Goal: Check status: Check status

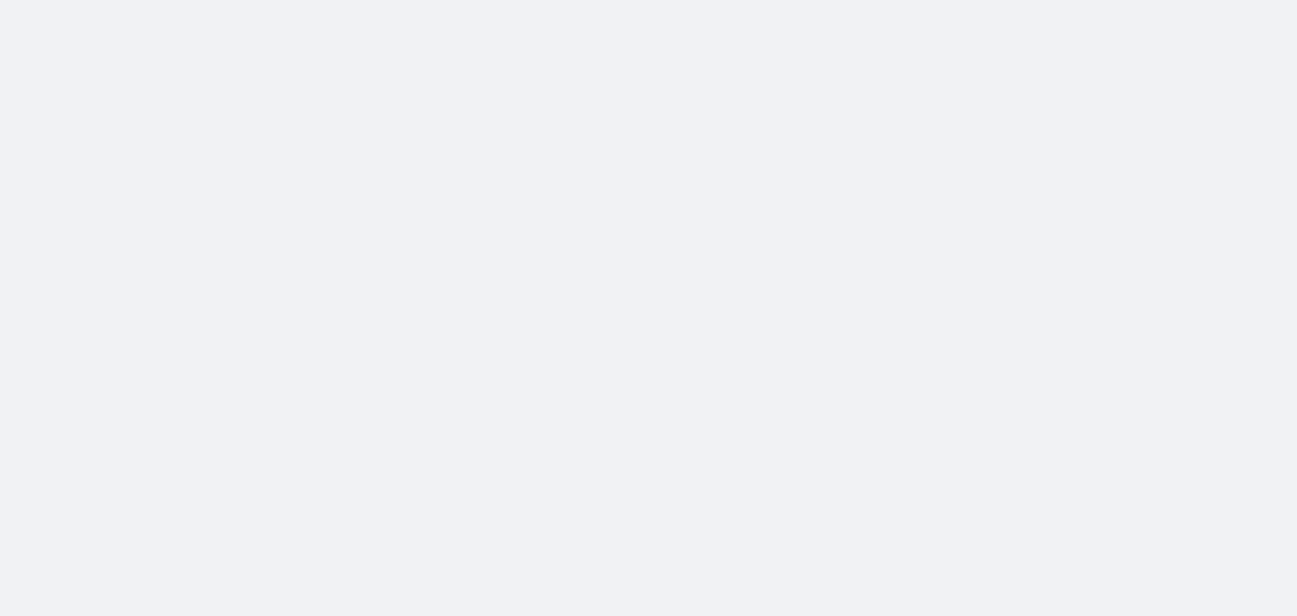
click at [1076, 456] on body at bounding box center [648, 308] width 1297 height 616
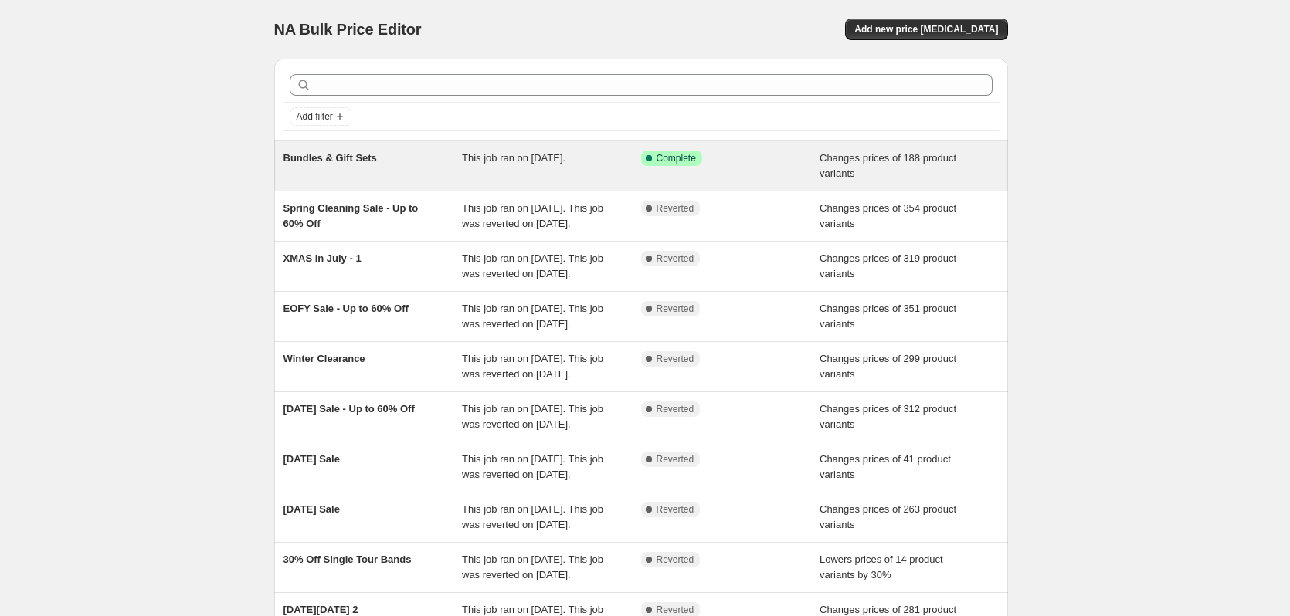
click at [373, 185] on div "Bundles & Gift Sets This job ran on [DATE]. Success Complete Complete Changes p…" at bounding box center [641, 165] width 734 height 49
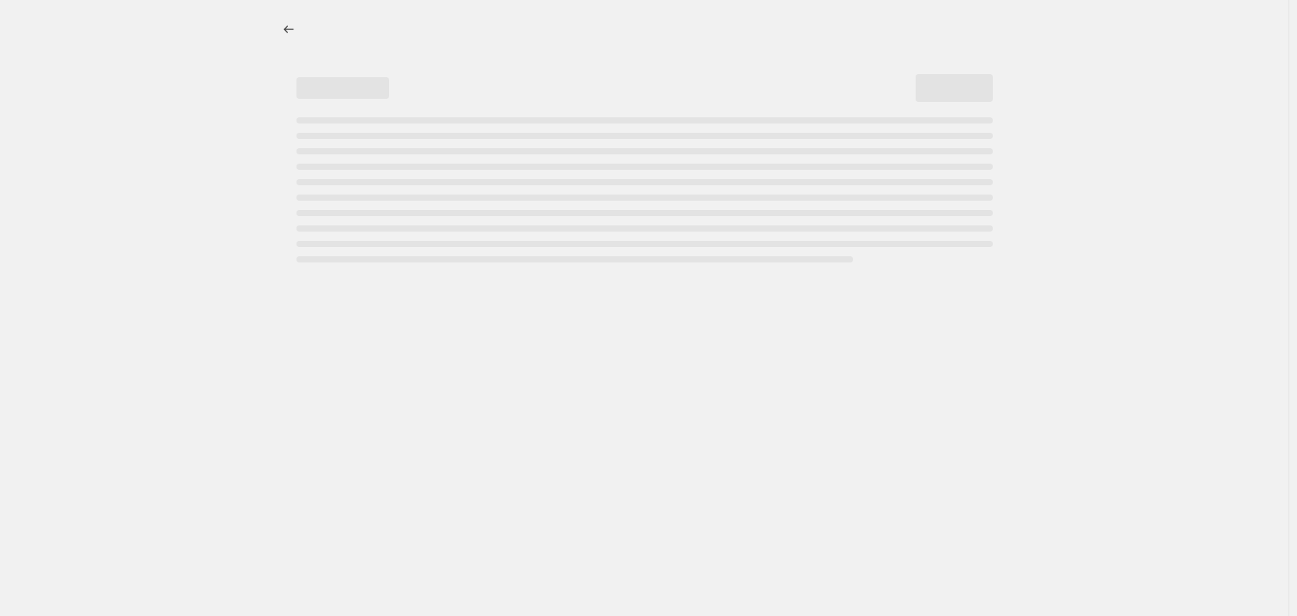
select select "collection"
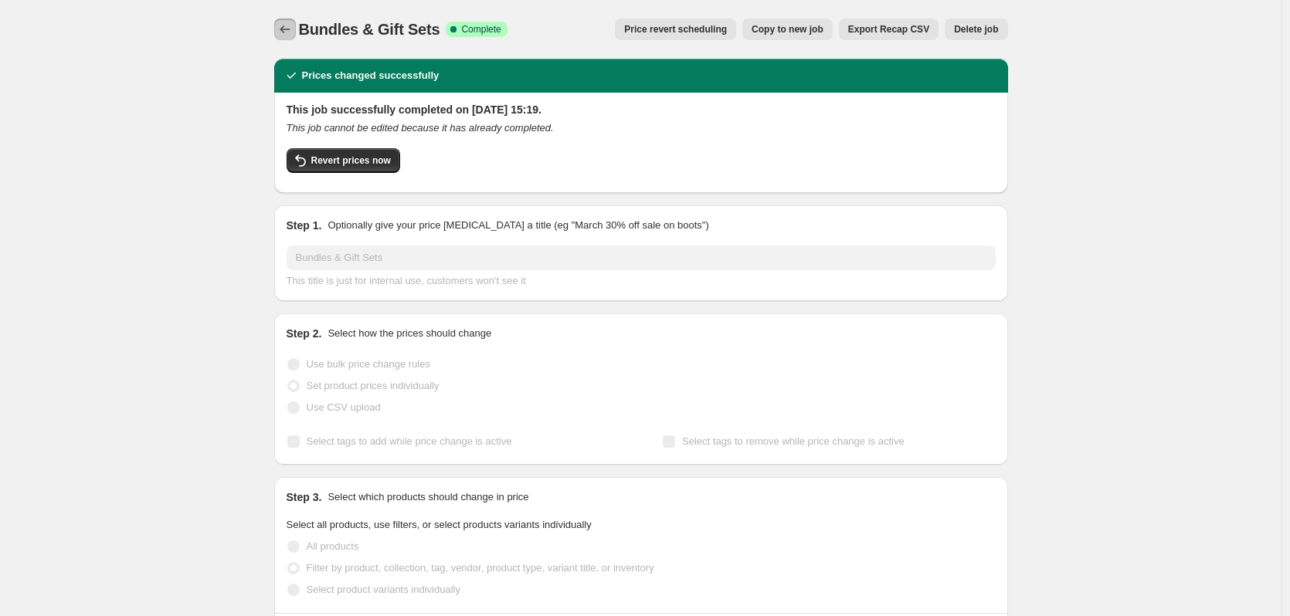
click at [285, 32] on icon "Price change jobs" at bounding box center [284, 29] width 15 height 15
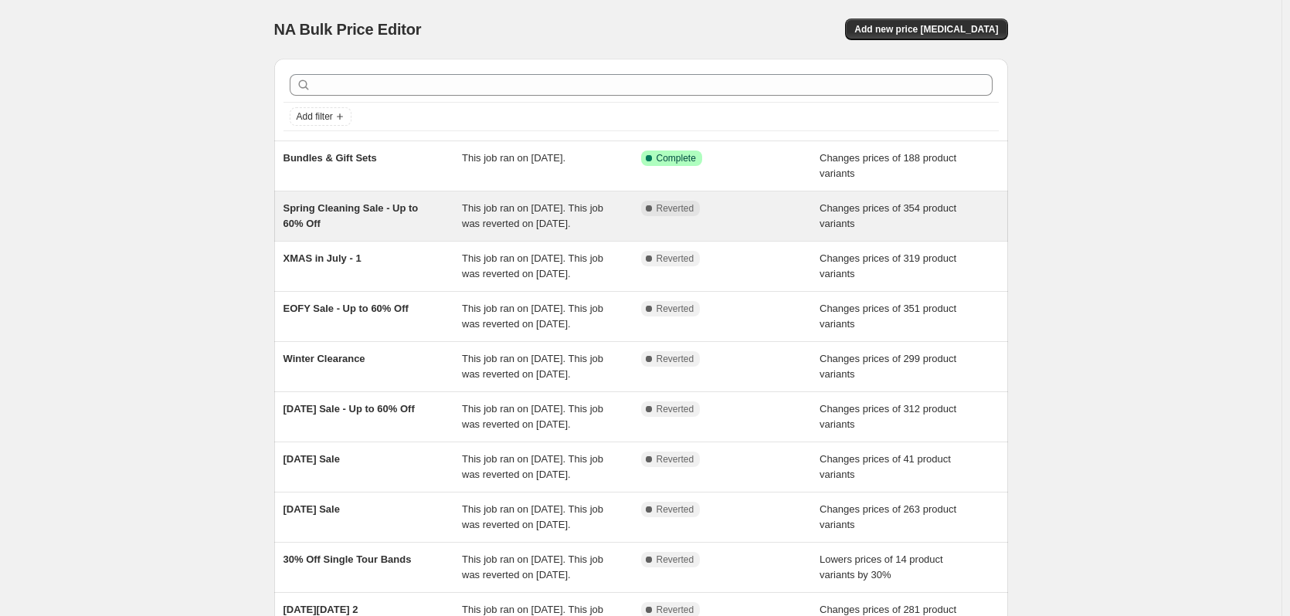
click at [453, 219] on div "Spring Cleaning Sale - Up to 60% Off" at bounding box center [372, 216] width 179 height 31
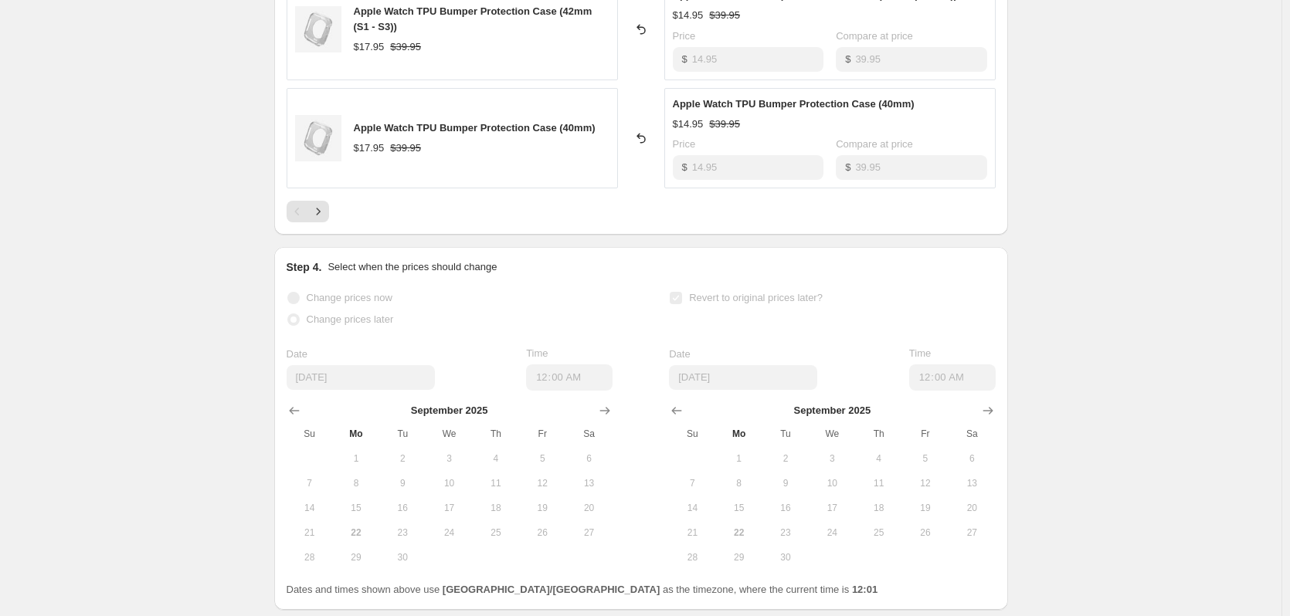
scroll to position [990, 0]
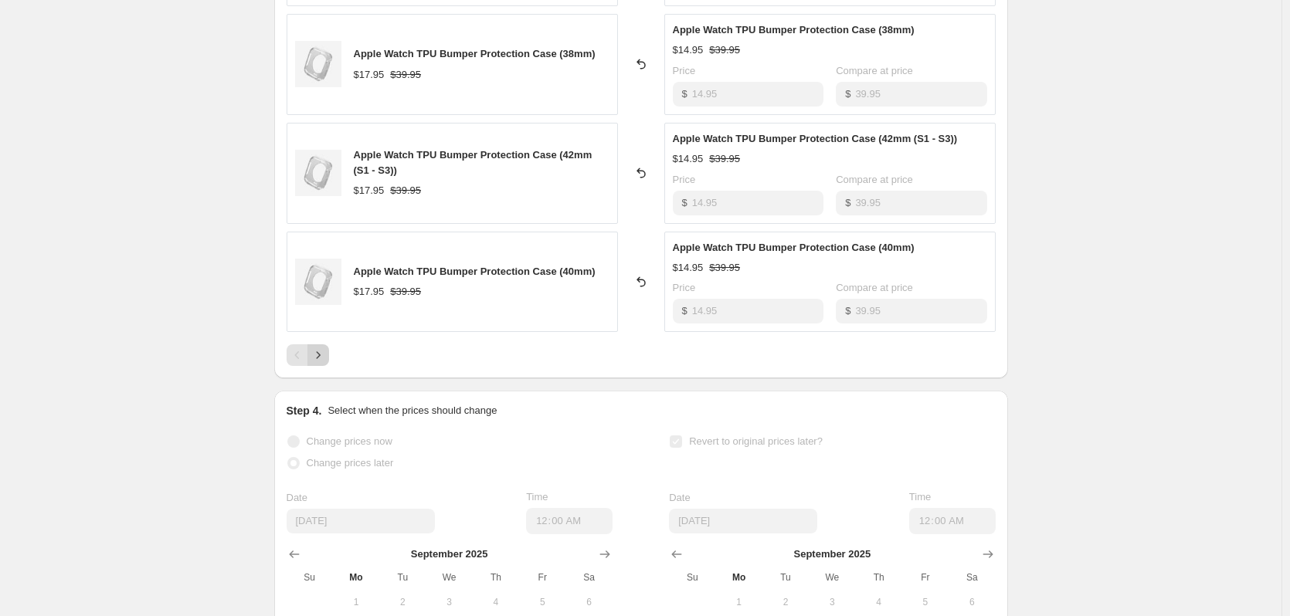
click at [326, 355] on icon "Next" at bounding box center [317, 354] width 15 height 15
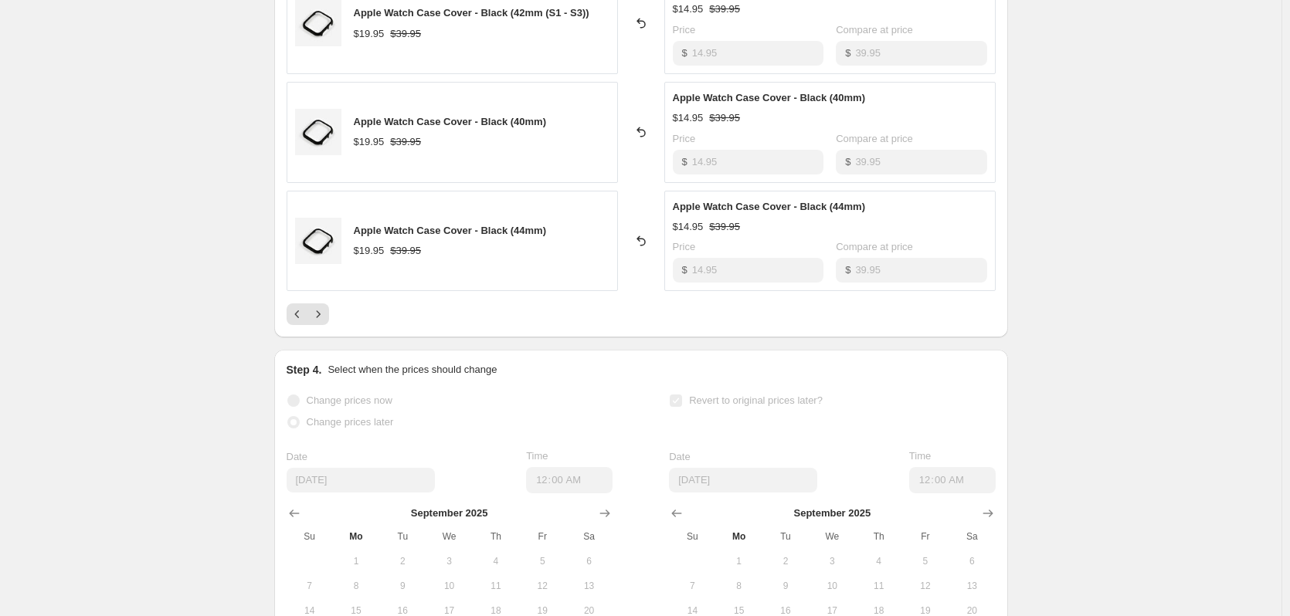
scroll to position [1191, 0]
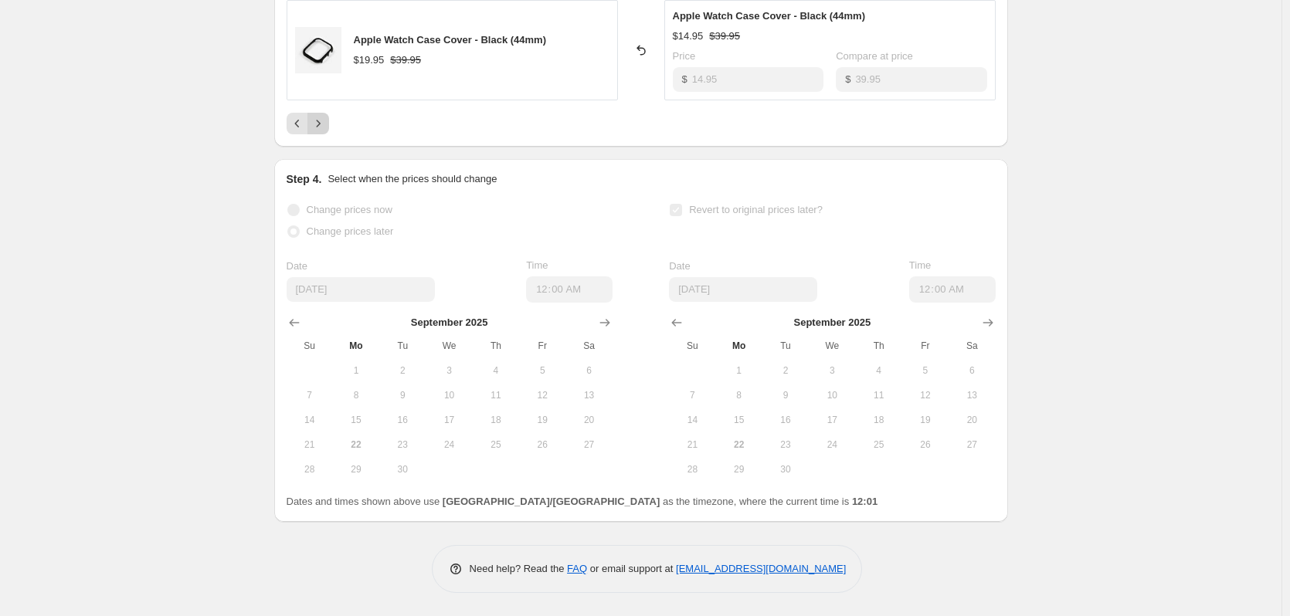
click at [326, 123] on icon "Next" at bounding box center [317, 123] width 15 height 15
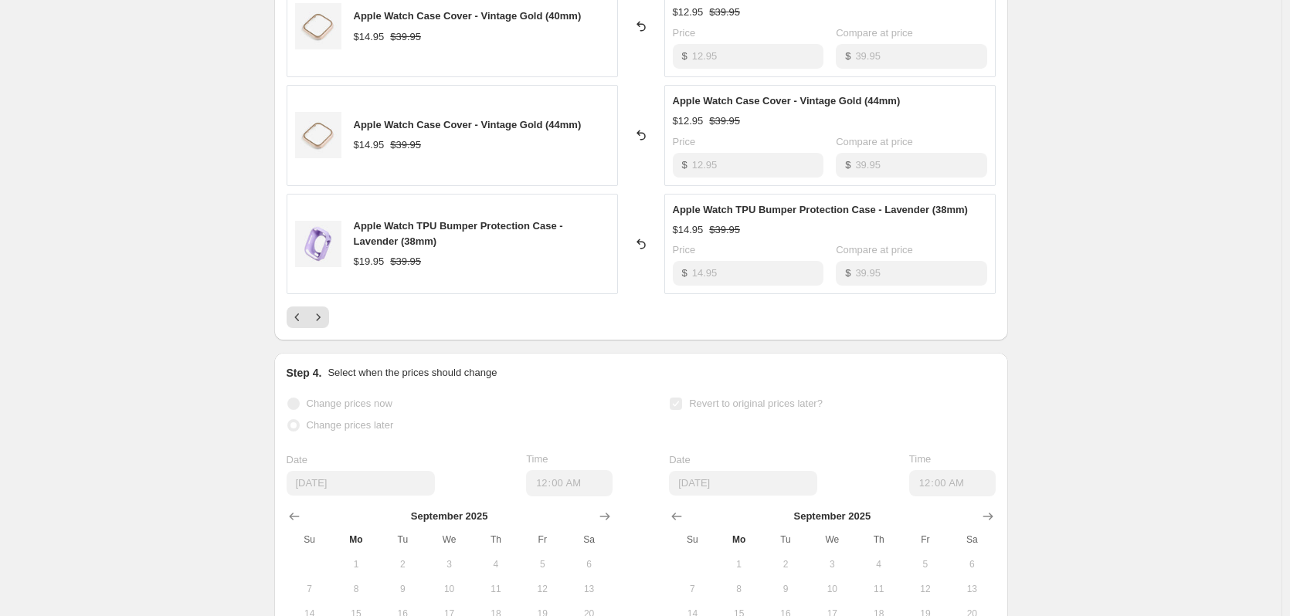
scroll to position [1004, 0]
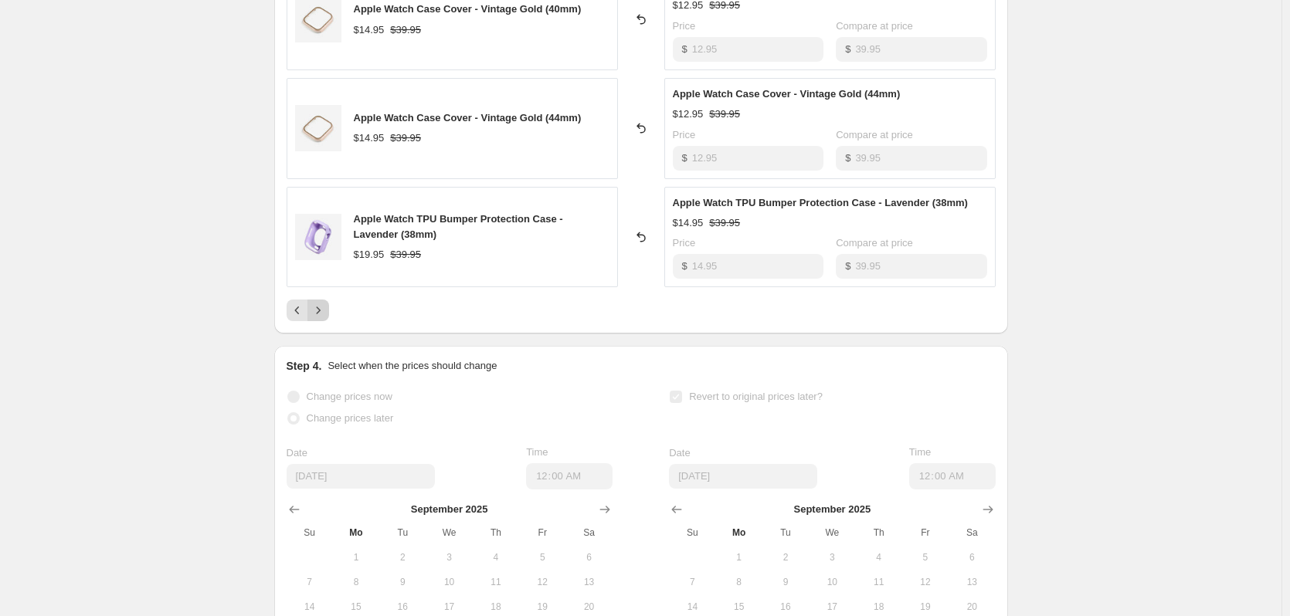
click at [326, 310] on icon "Next" at bounding box center [317, 310] width 15 height 15
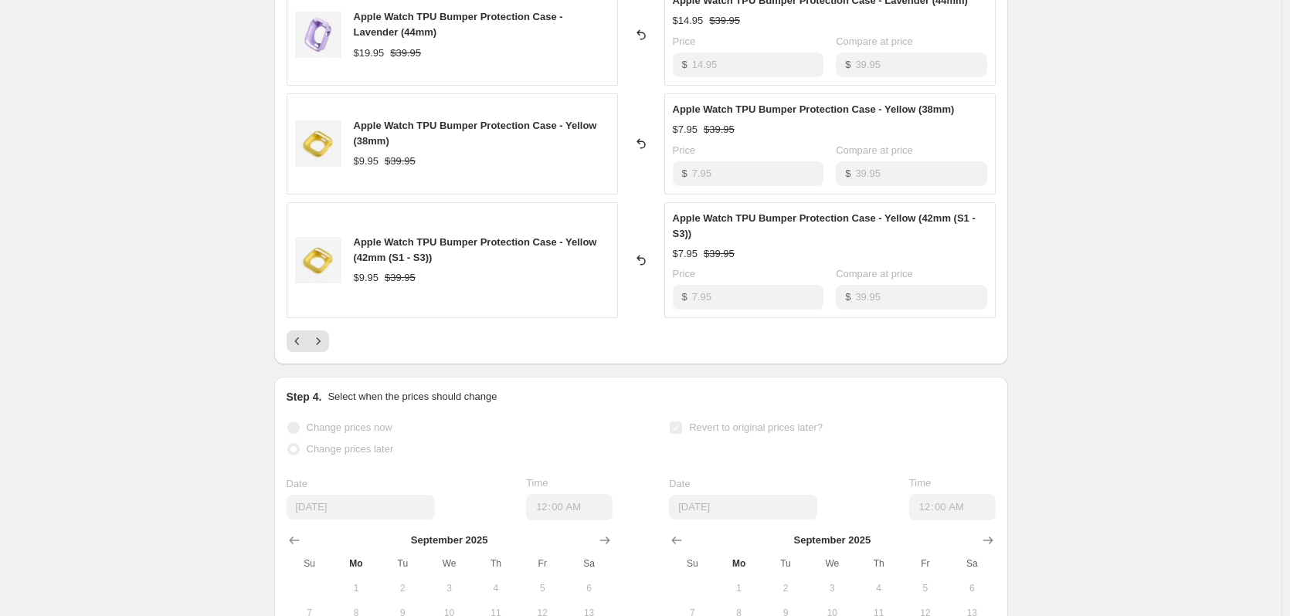
click at [334, 348] on div at bounding box center [640, 342] width 709 height 22
click at [325, 347] on icon "Next" at bounding box center [317, 341] width 15 height 15
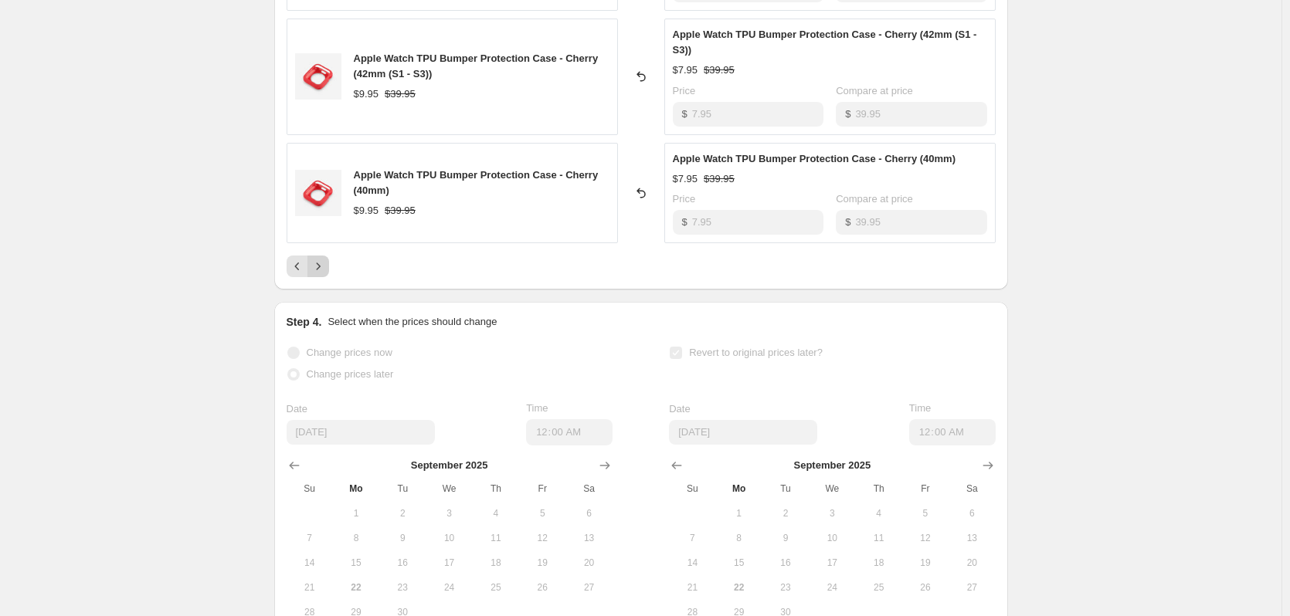
scroll to position [1081, 0]
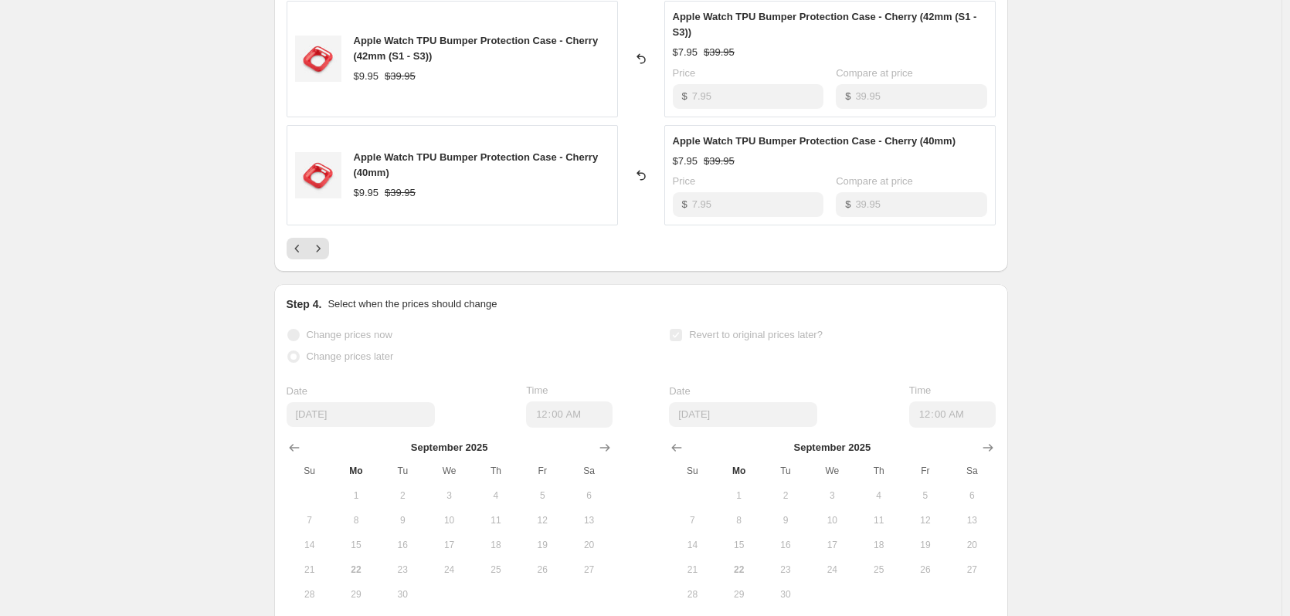
click at [329, 252] on button "Next" at bounding box center [318, 249] width 22 height 22
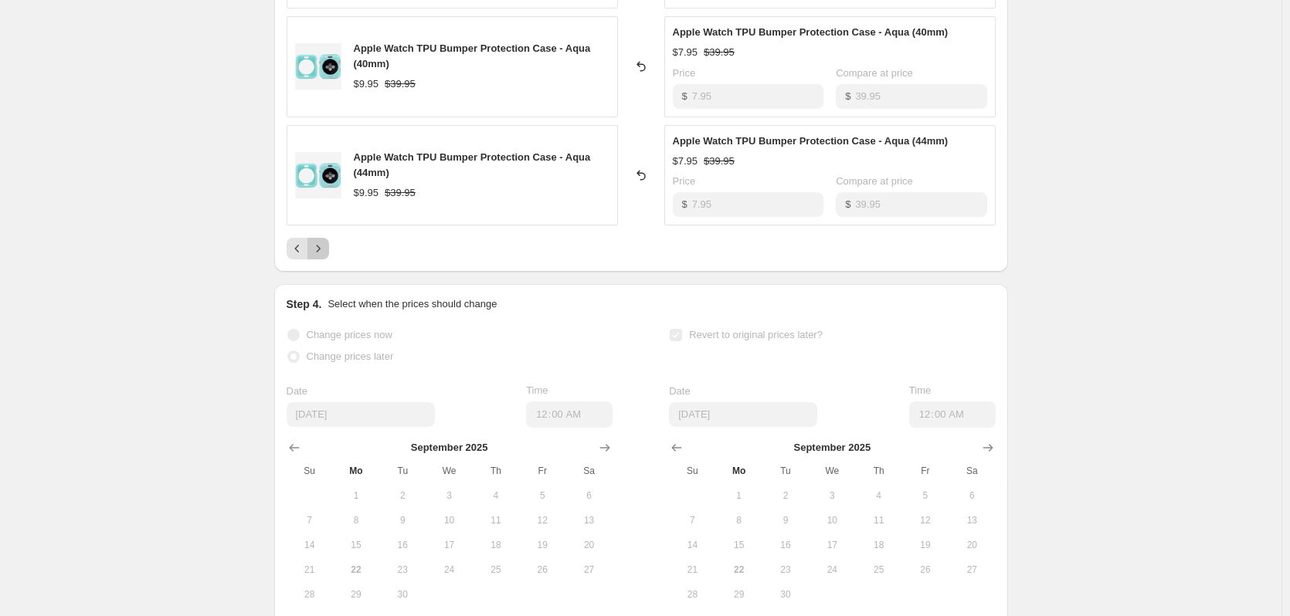
click at [329, 252] on button "Next" at bounding box center [318, 249] width 22 height 22
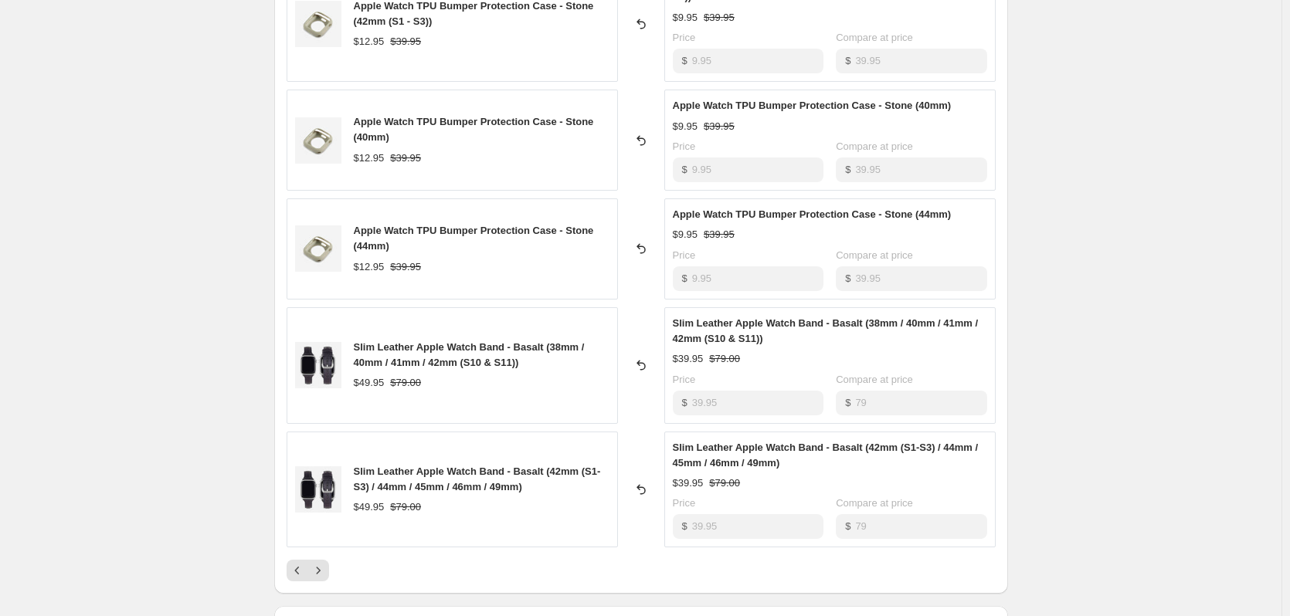
scroll to position [927, 0]
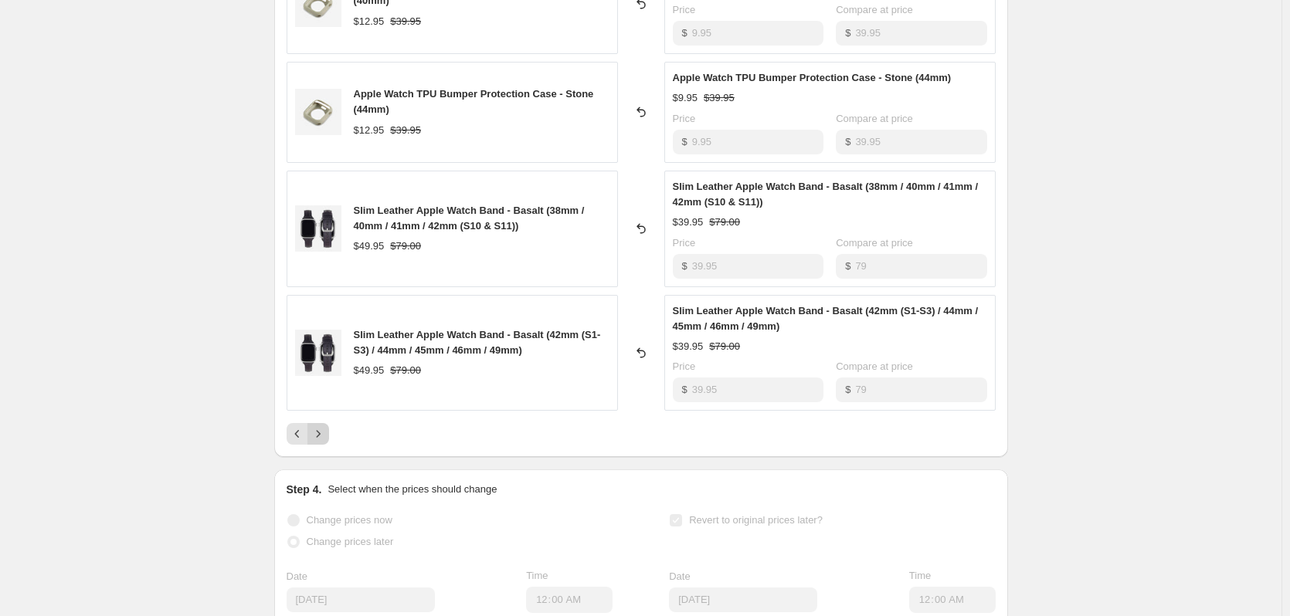
click at [316, 440] on icon "Next" at bounding box center [317, 433] width 15 height 15
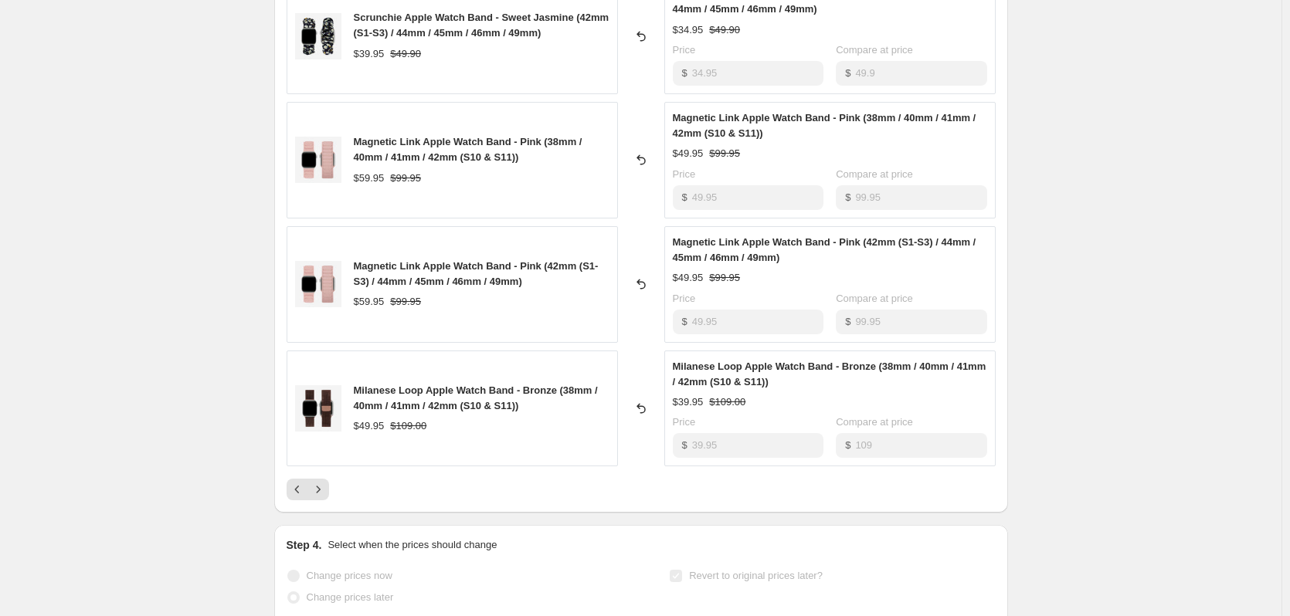
scroll to position [1004, 0]
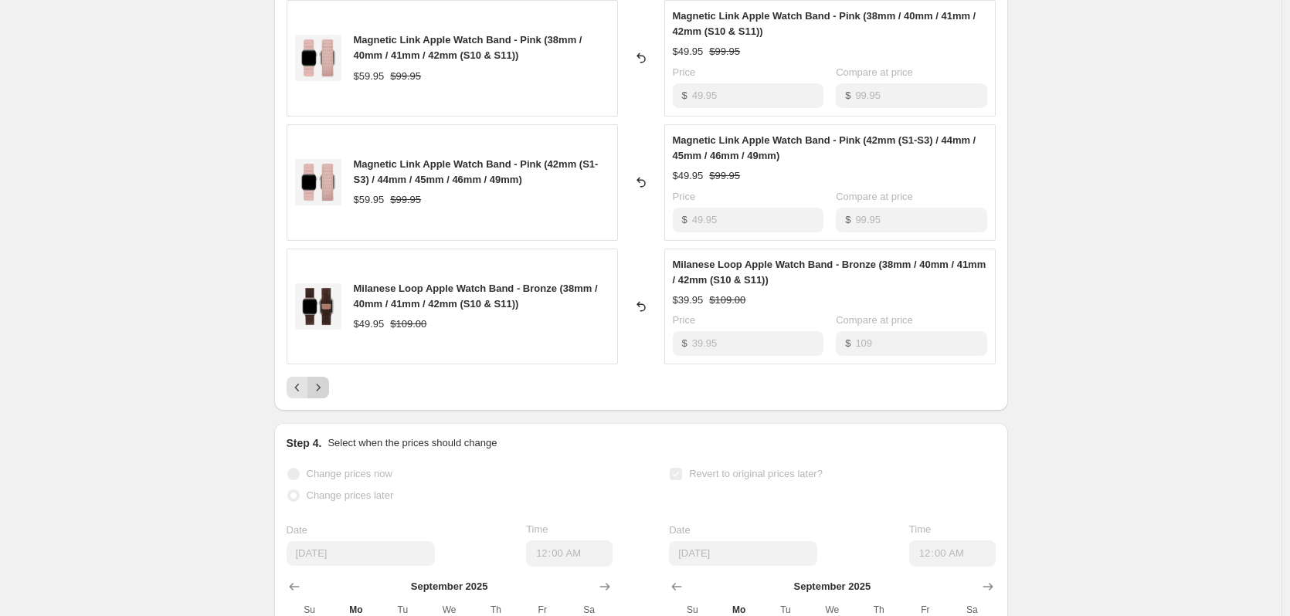
click at [323, 392] on icon "Next" at bounding box center [317, 387] width 15 height 15
click at [321, 393] on icon "Next" at bounding box center [317, 387] width 15 height 15
click at [314, 380] on button "Next" at bounding box center [318, 388] width 22 height 22
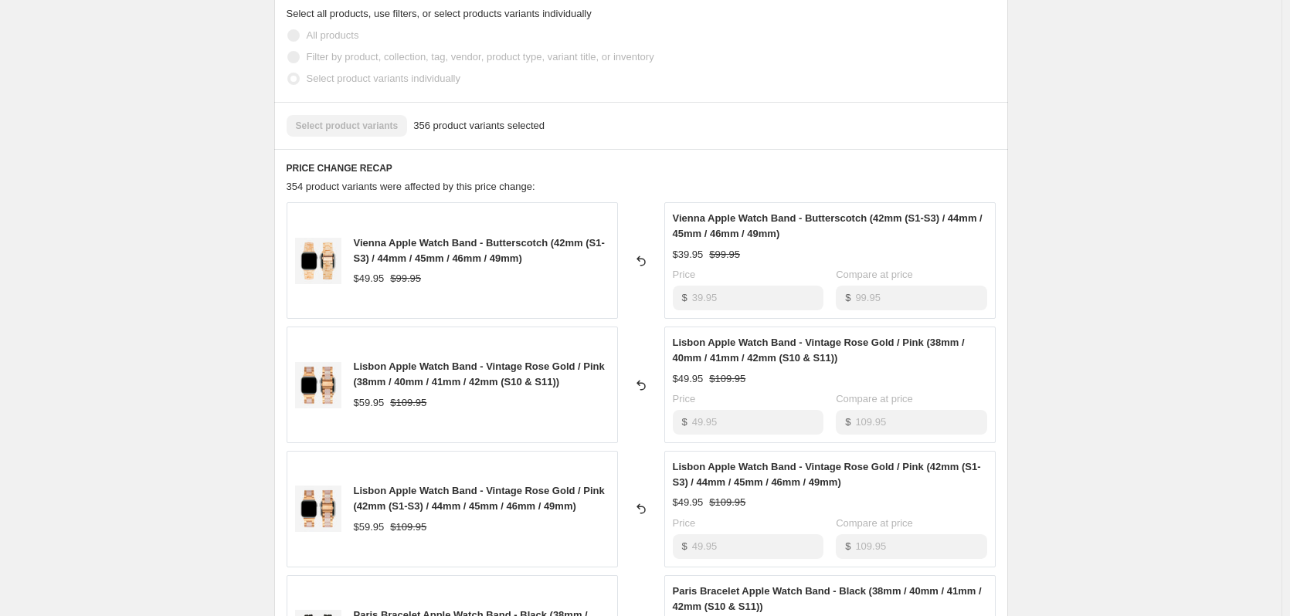
scroll to position [849, 0]
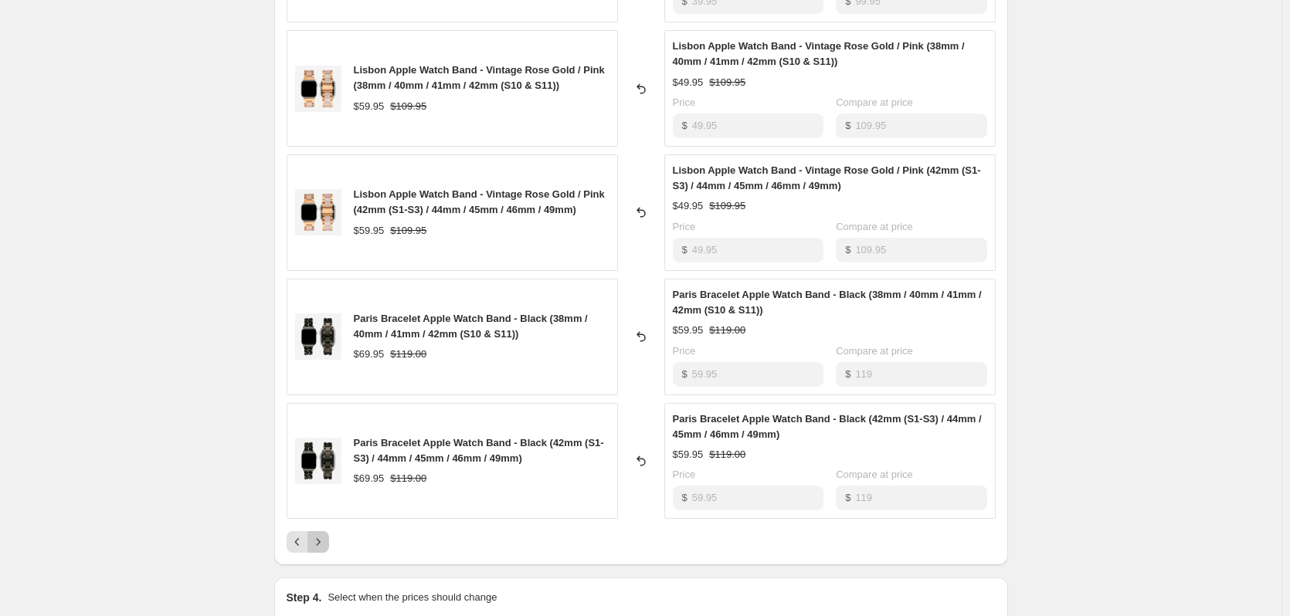
click at [317, 533] on button "Next" at bounding box center [318, 542] width 22 height 22
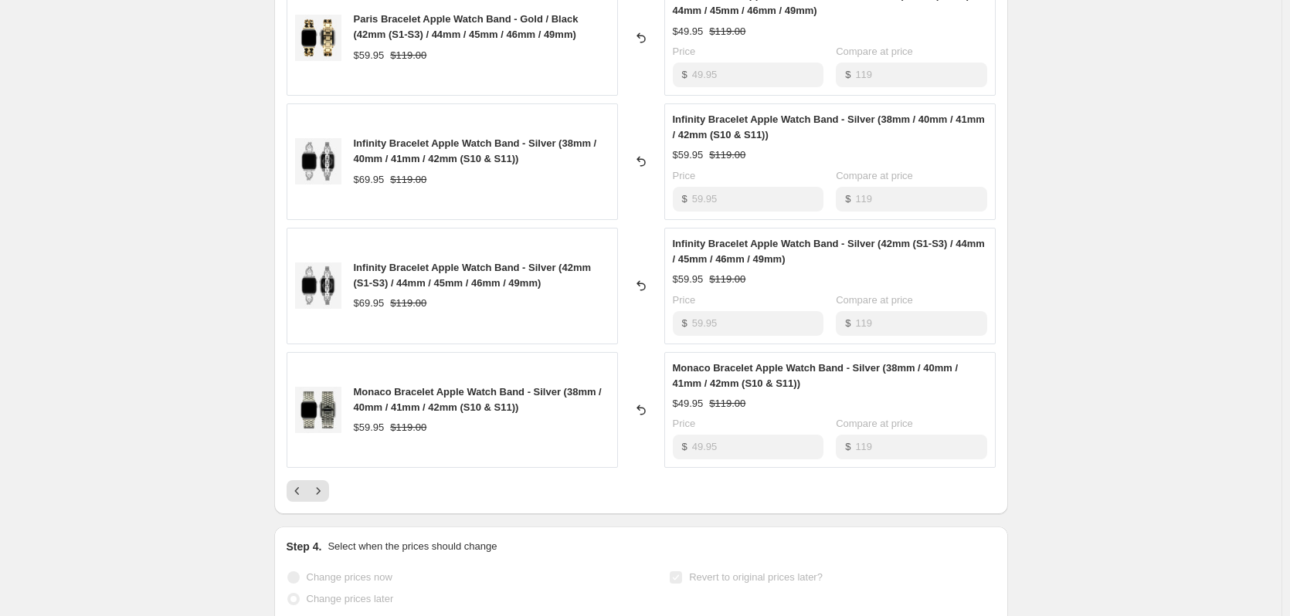
scroll to position [927, 0]
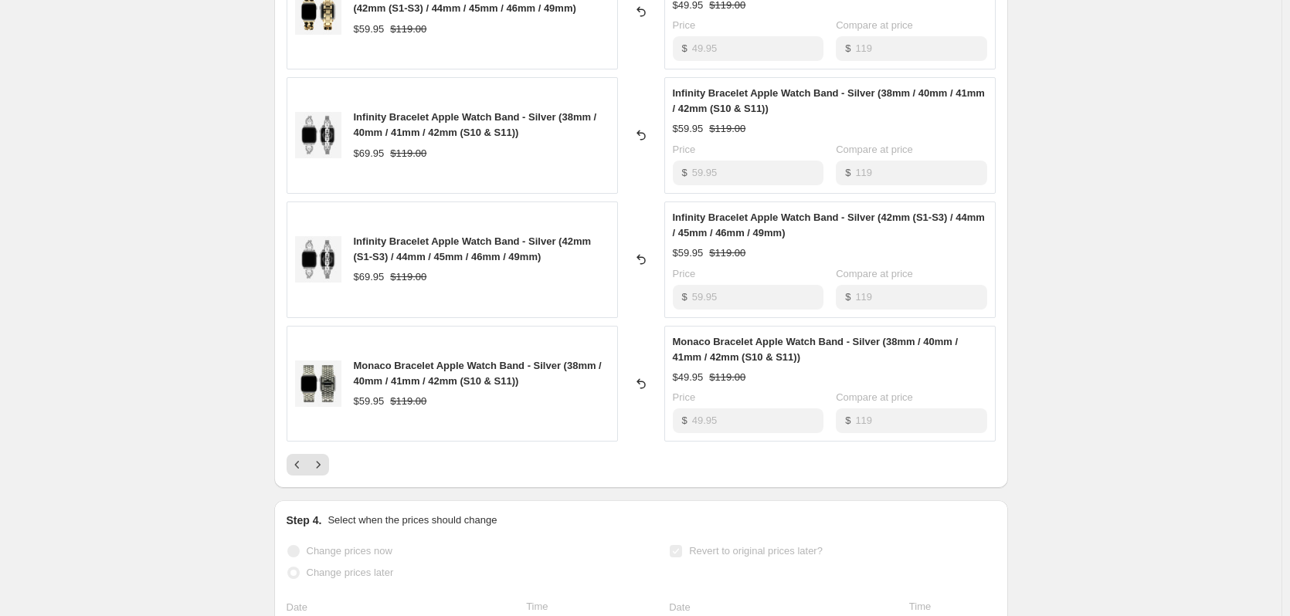
click at [335, 459] on div at bounding box center [640, 465] width 709 height 22
click at [325, 459] on icon "Next" at bounding box center [317, 464] width 15 height 15
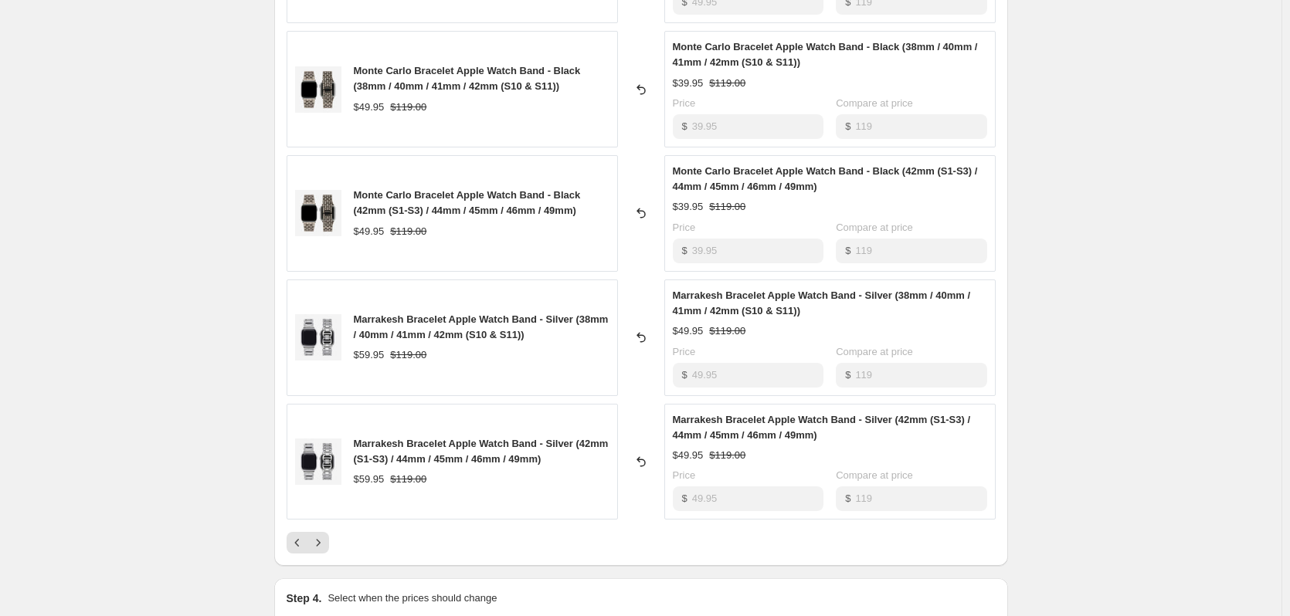
scroll to position [849, 0]
click at [329, 533] on button "Next" at bounding box center [318, 542] width 22 height 22
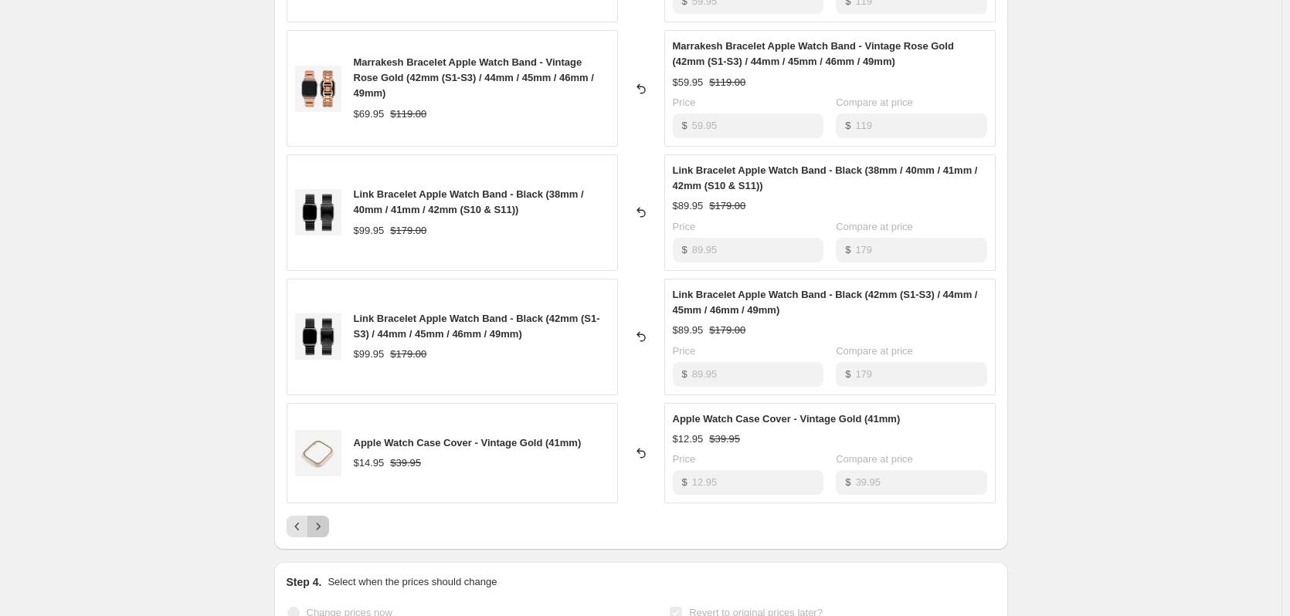
click at [329, 527] on button "Next" at bounding box center [318, 527] width 22 height 22
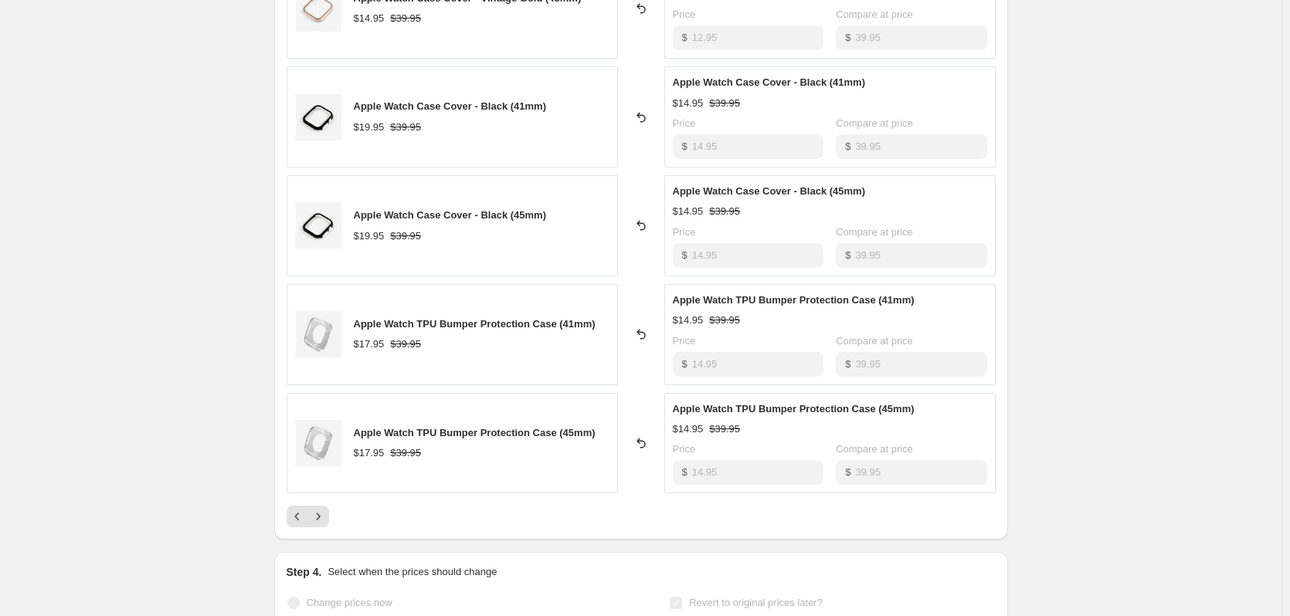
scroll to position [927, 0]
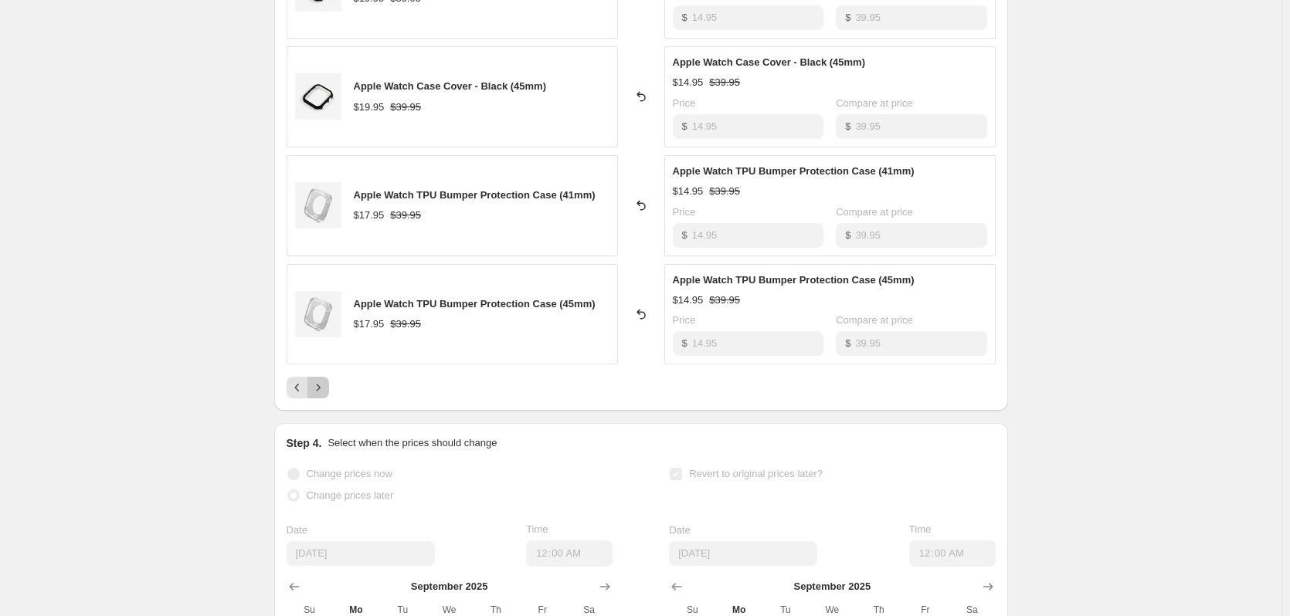
click at [326, 396] on button "Next" at bounding box center [318, 388] width 22 height 22
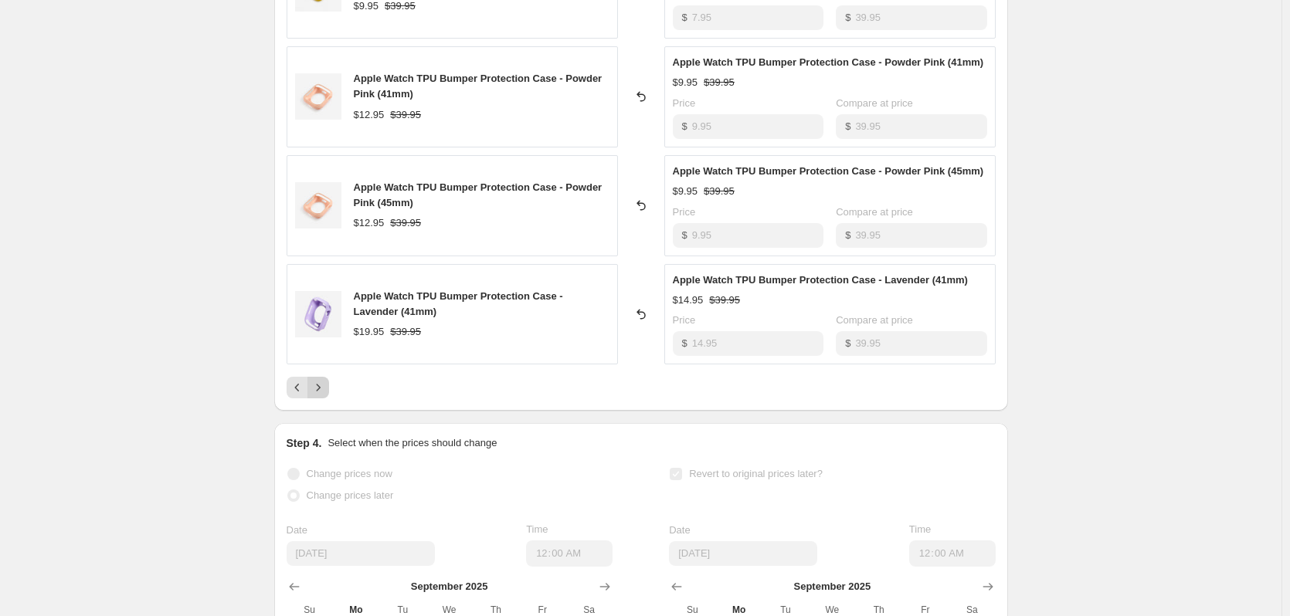
click at [323, 395] on icon "Next" at bounding box center [317, 387] width 15 height 15
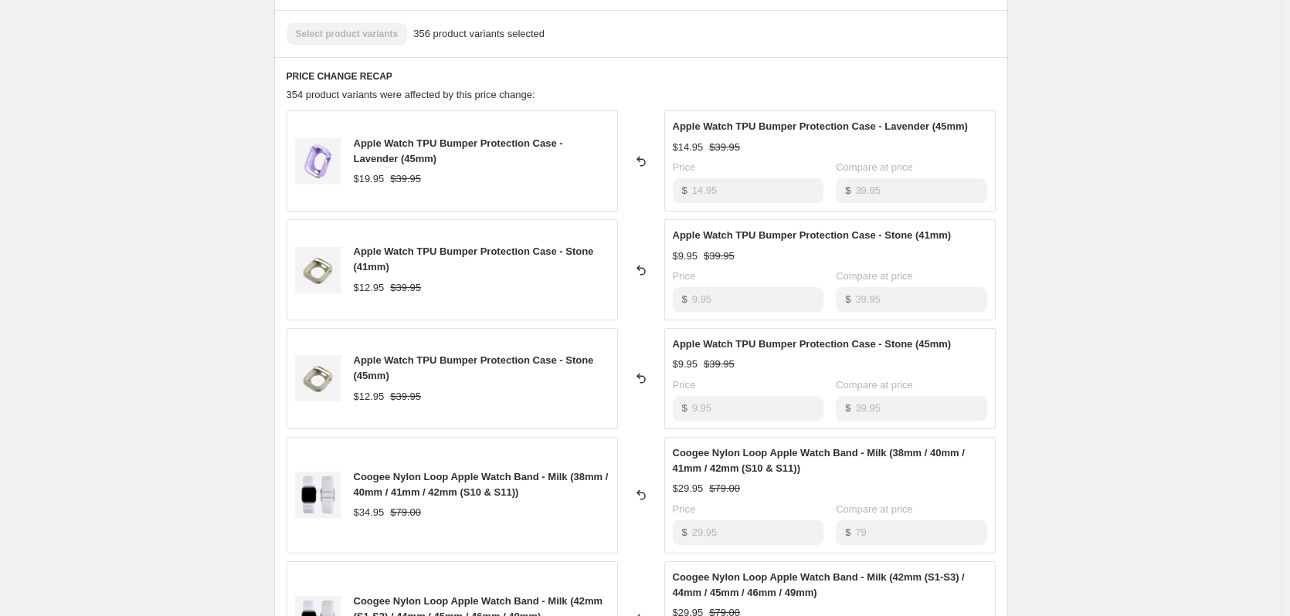
scroll to position [772, 0]
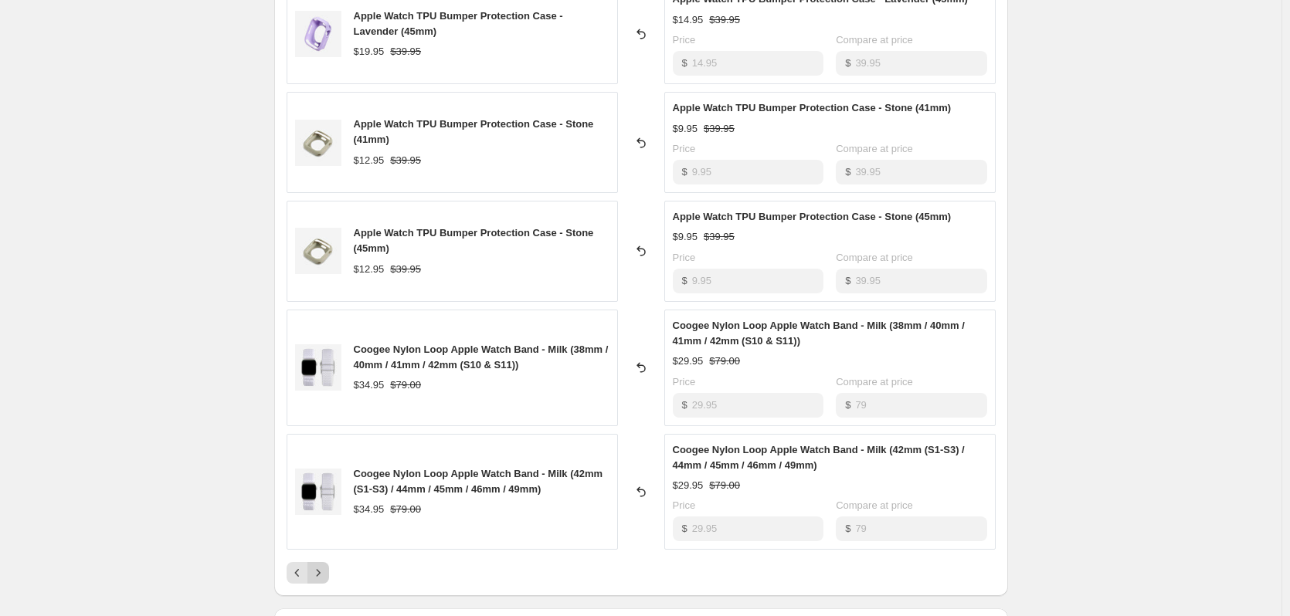
click at [323, 568] on icon "Next" at bounding box center [317, 572] width 15 height 15
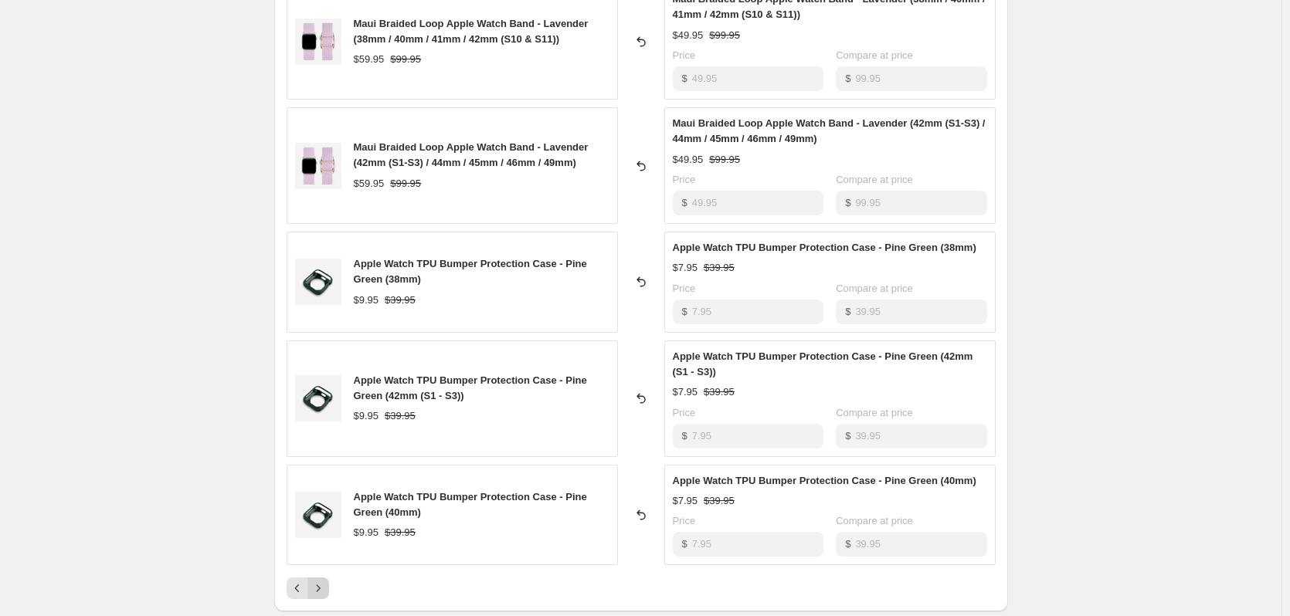
click at [329, 585] on button "Next" at bounding box center [318, 589] width 22 height 22
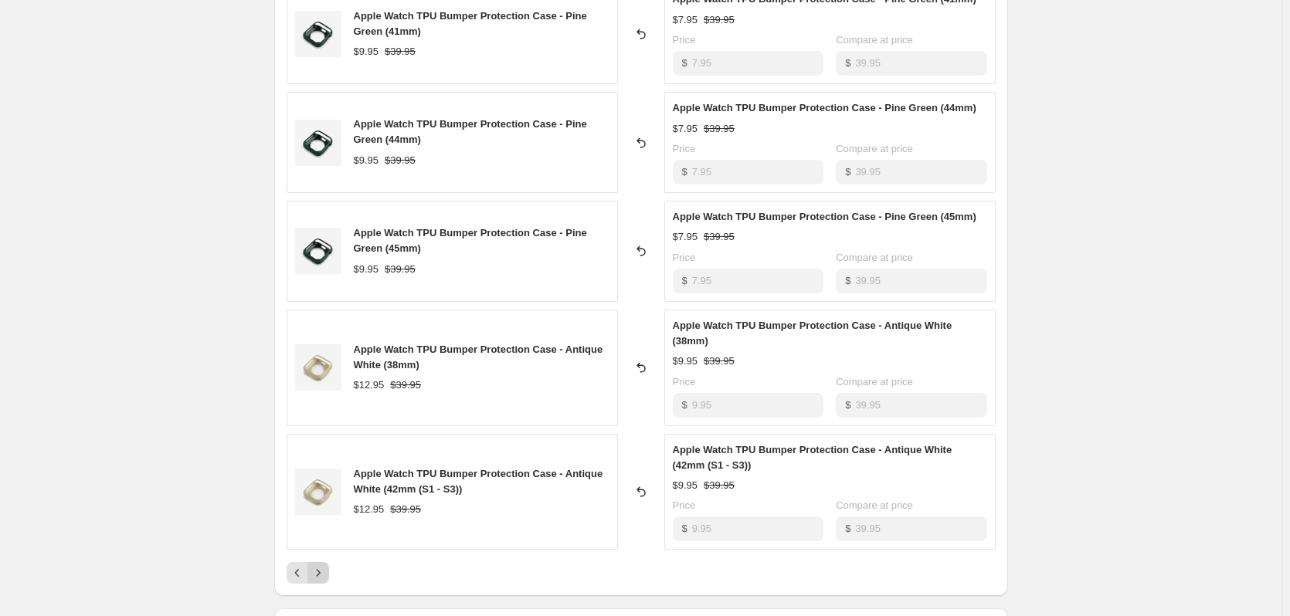
click at [325, 570] on icon "Next" at bounding box center [317, 572] width 15 height 15
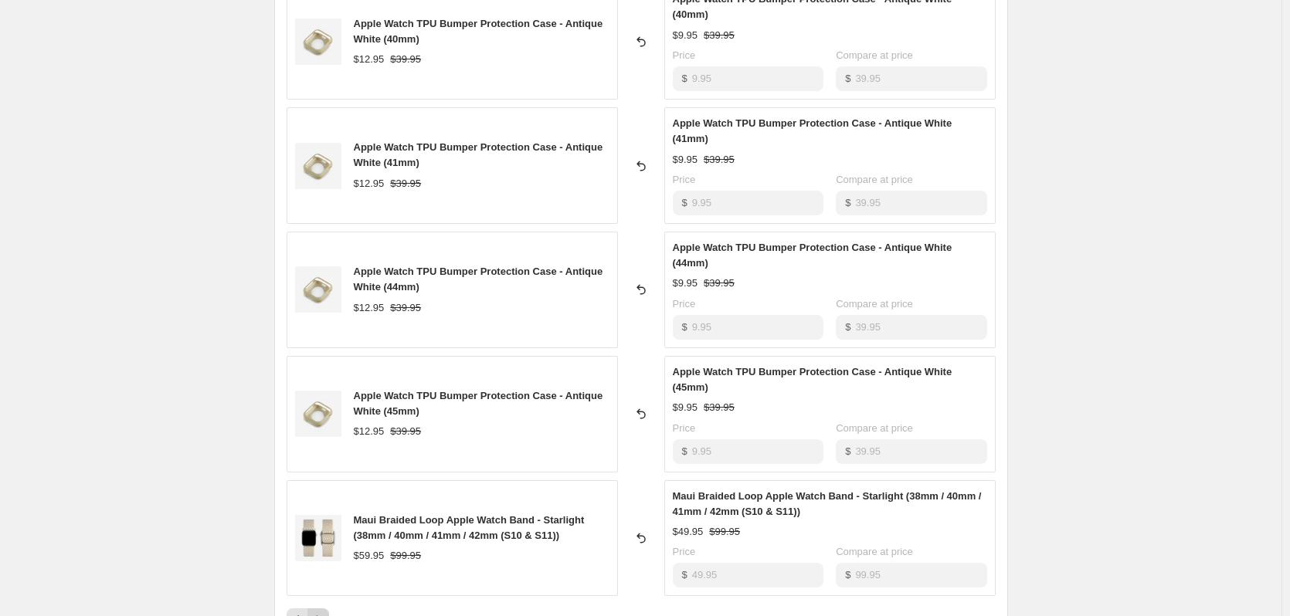
click at [324, 612] on button "Next" at bounding box center [318, 620] width 22 height 22
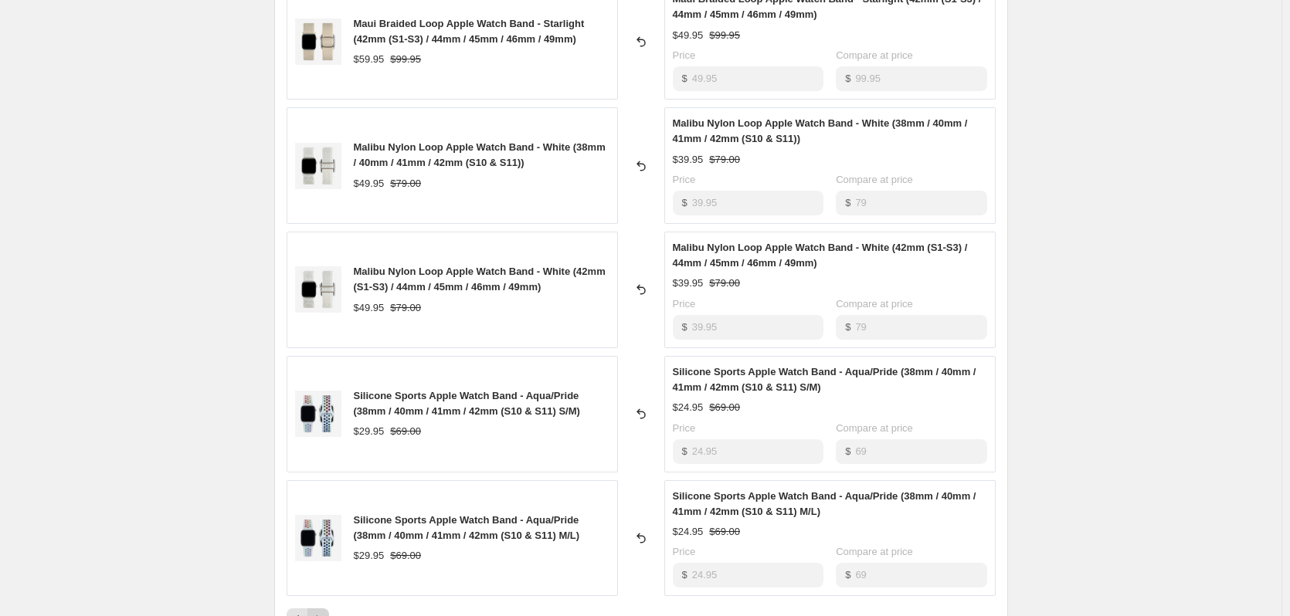
click at [324, 612] on button "Next" at bounding box center [318, 620] width 22 height 22
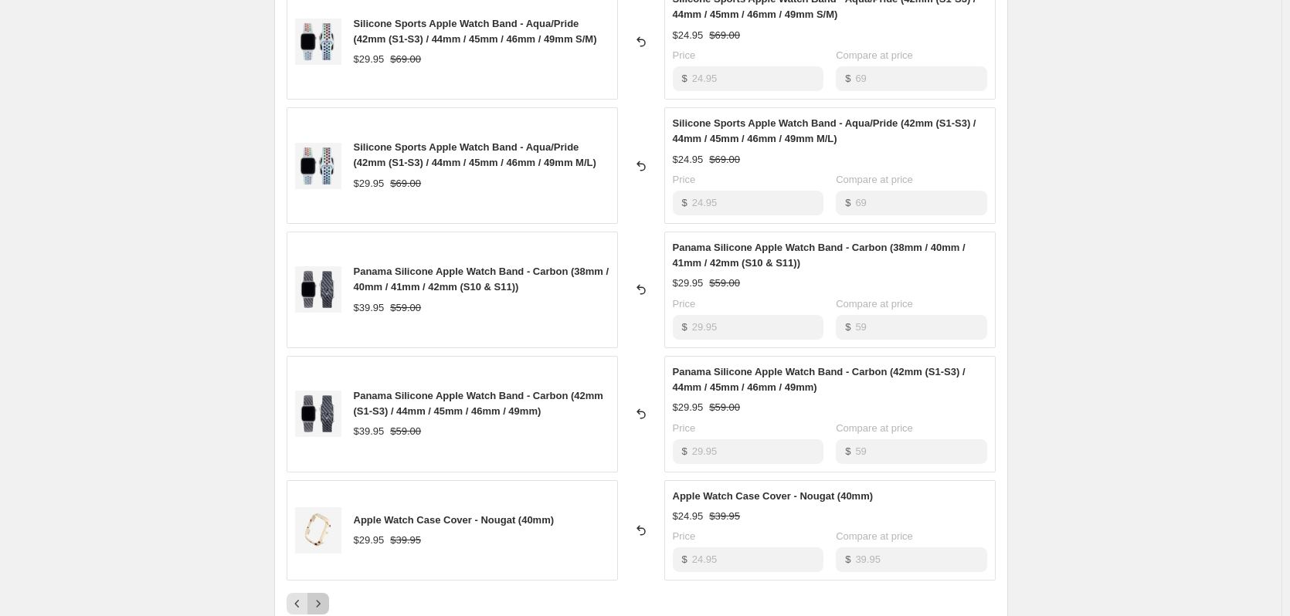
click at [324, 612] on icon "Next" at bounding box center [317, 603] width 15 height 15
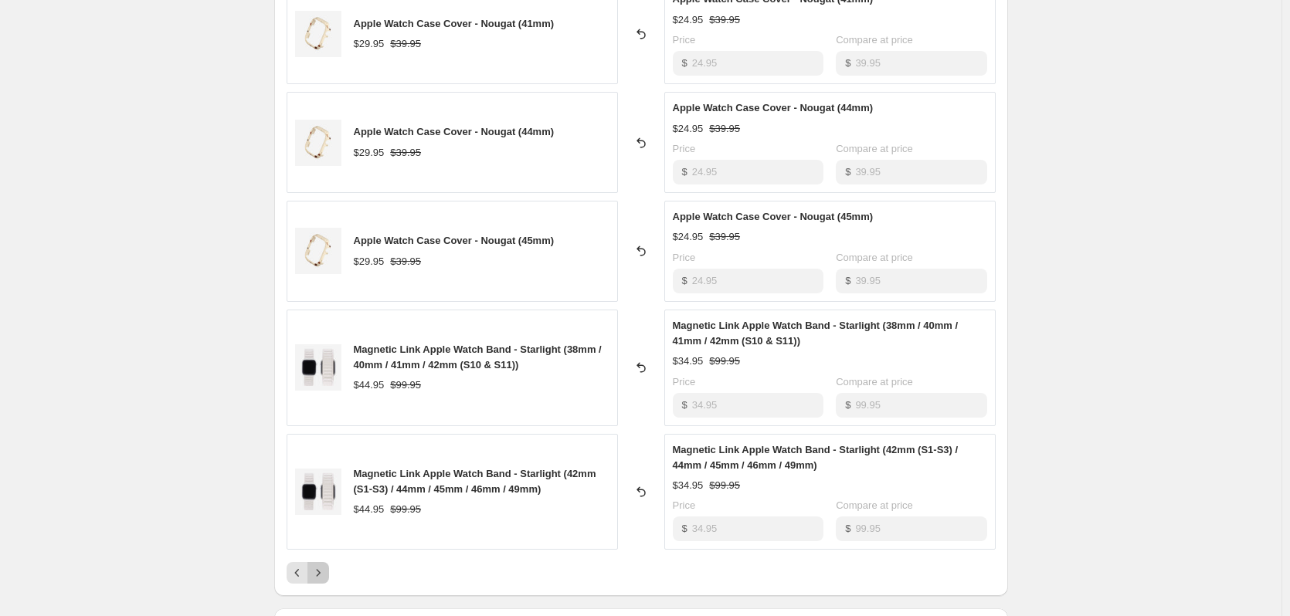
click at [318, 577] on icon "Next" at bounding box center [317, 572] width 15 height 15
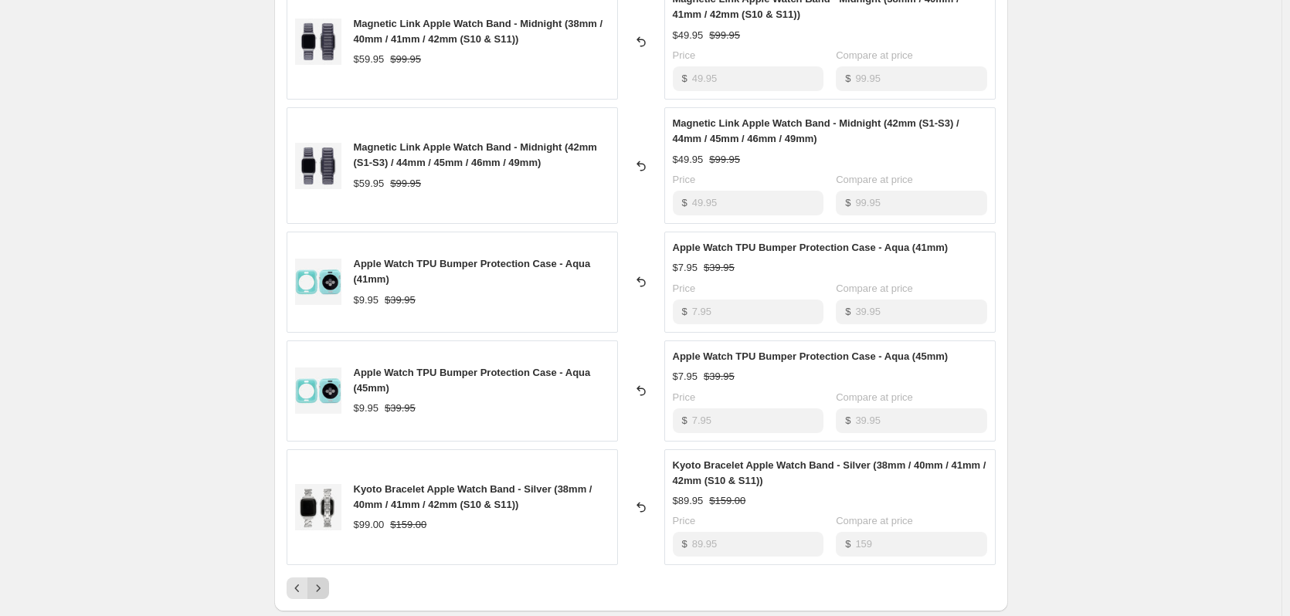
click at [326, 584] on icon "Next" at bounding box center [317, 588] width 15 height 15
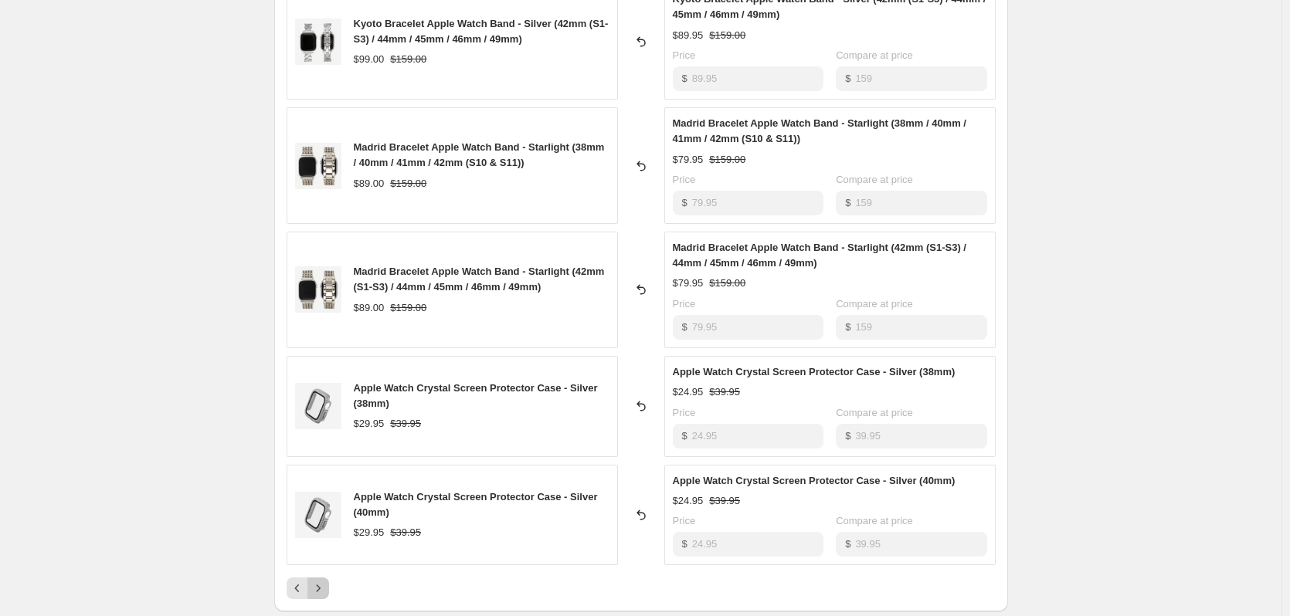
click at [326, 584] on icon "Next" at bounding box center [317, 588] width 15 height 15
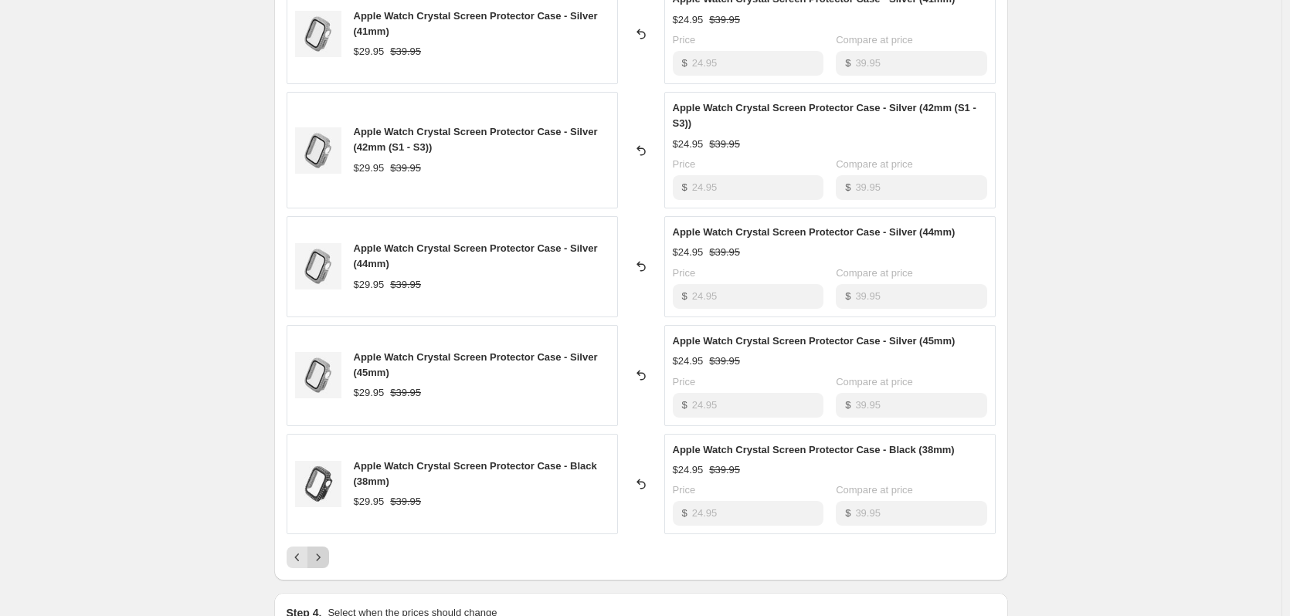
click at [326, 562] on icon "Next" at bounding box center [317, 557] width 15 height 15
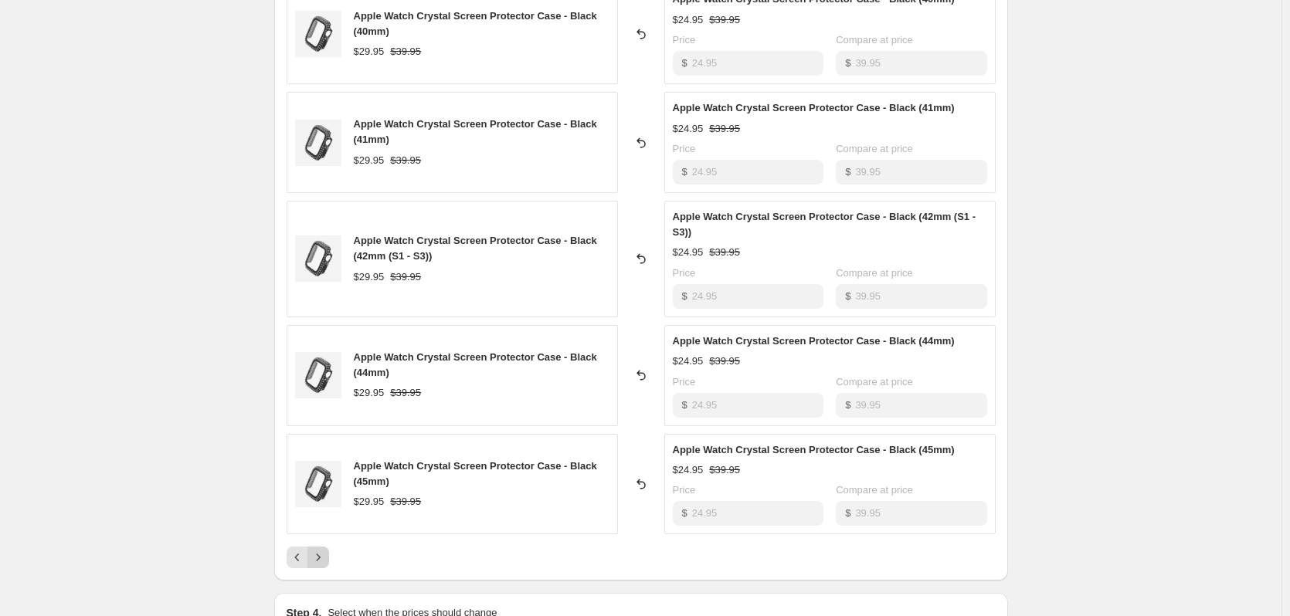
click at [326, 562] on icon "Next" at bounding box center [317, 557] width 15 height 15
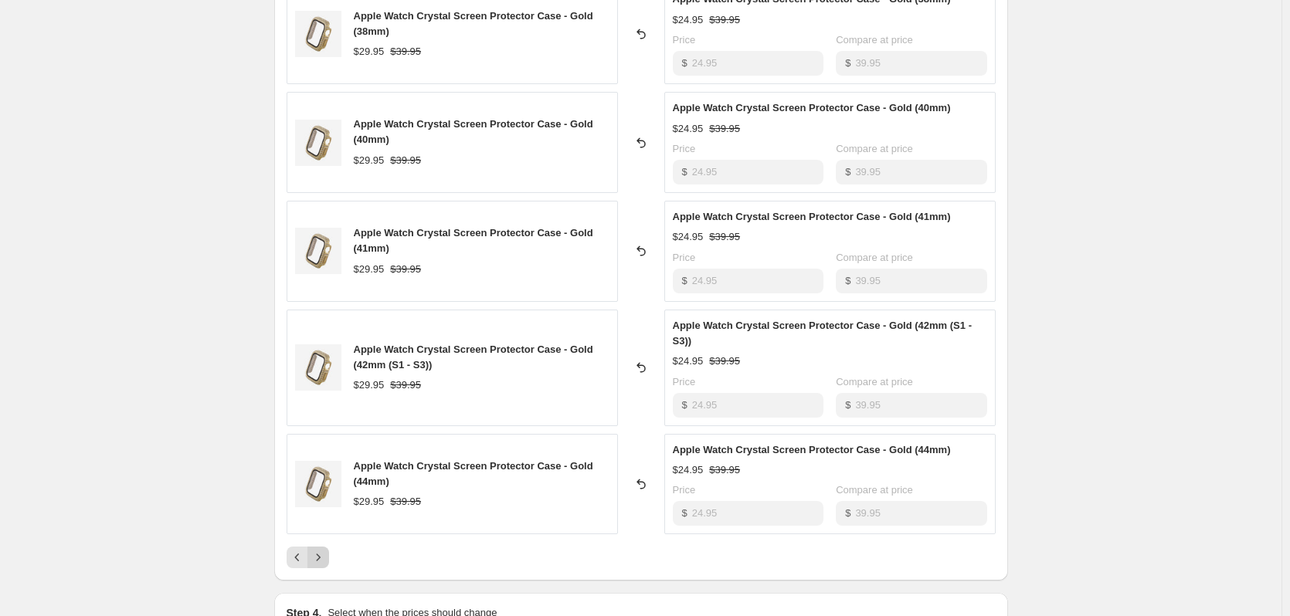
click at [326, 562] on icon "Next" at bounding box center [317, 557] width 15 height 15
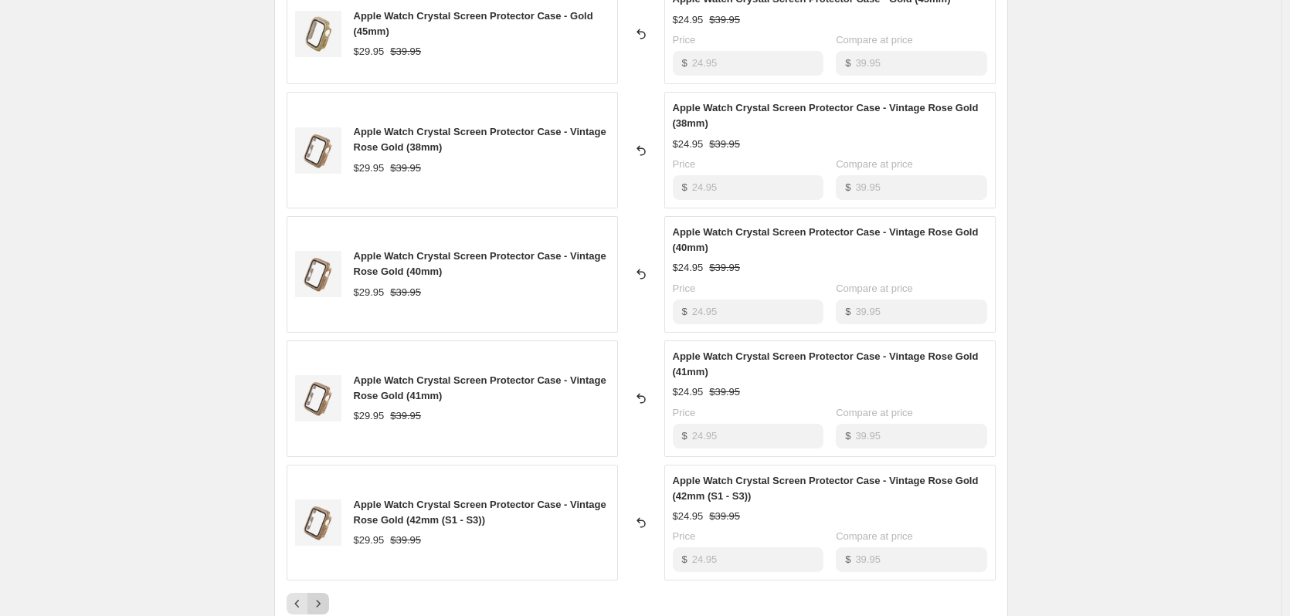
click at [321, 594] on button "Next" at bounding box center [318, 604] width 22 height 22
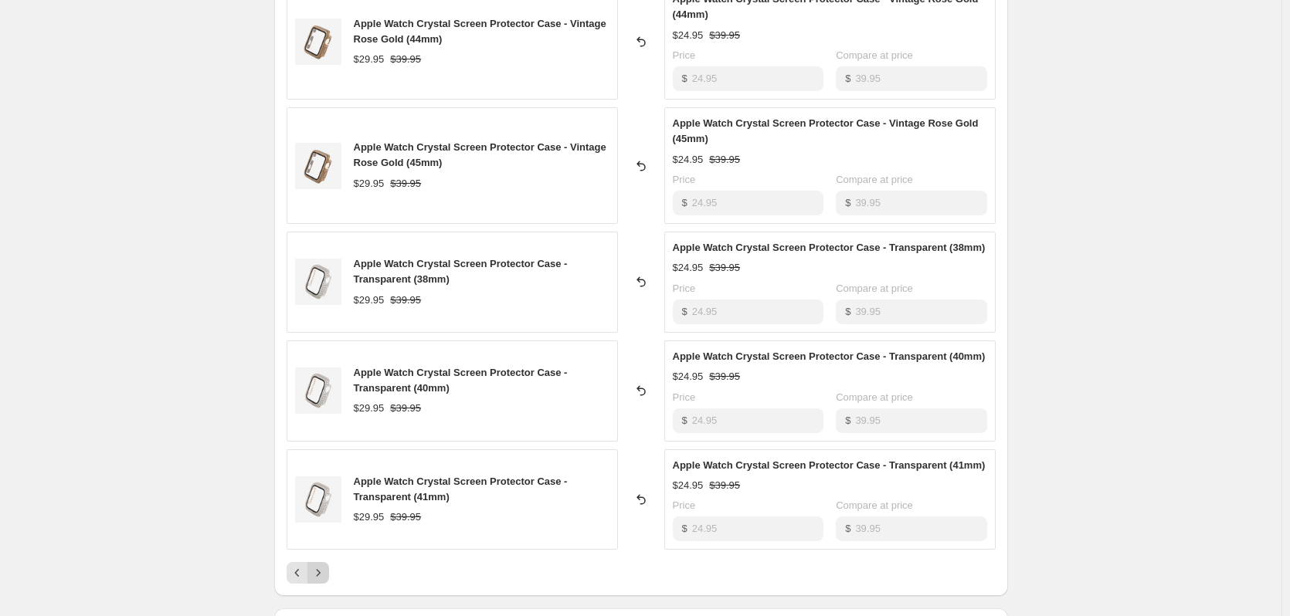
click at [324, 581] on button "Next" at bounding box center [318, 573] width 22 height 22
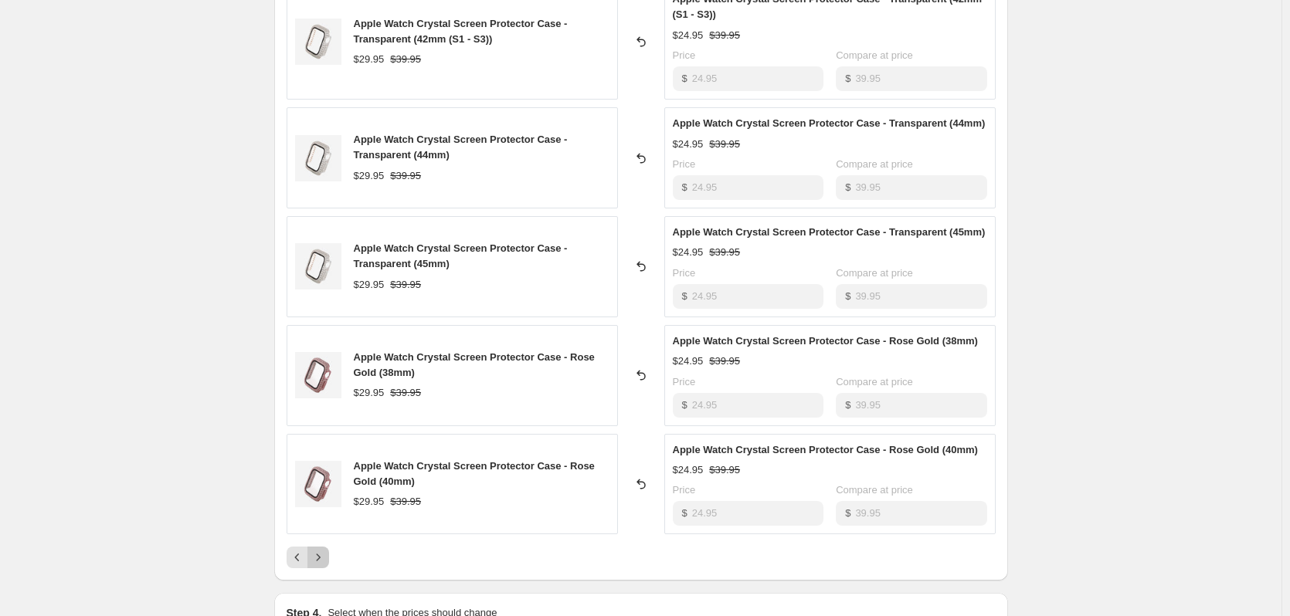
click at [326, 562] on icon "Next" at bounding box center [317, 557] width 15 height 15
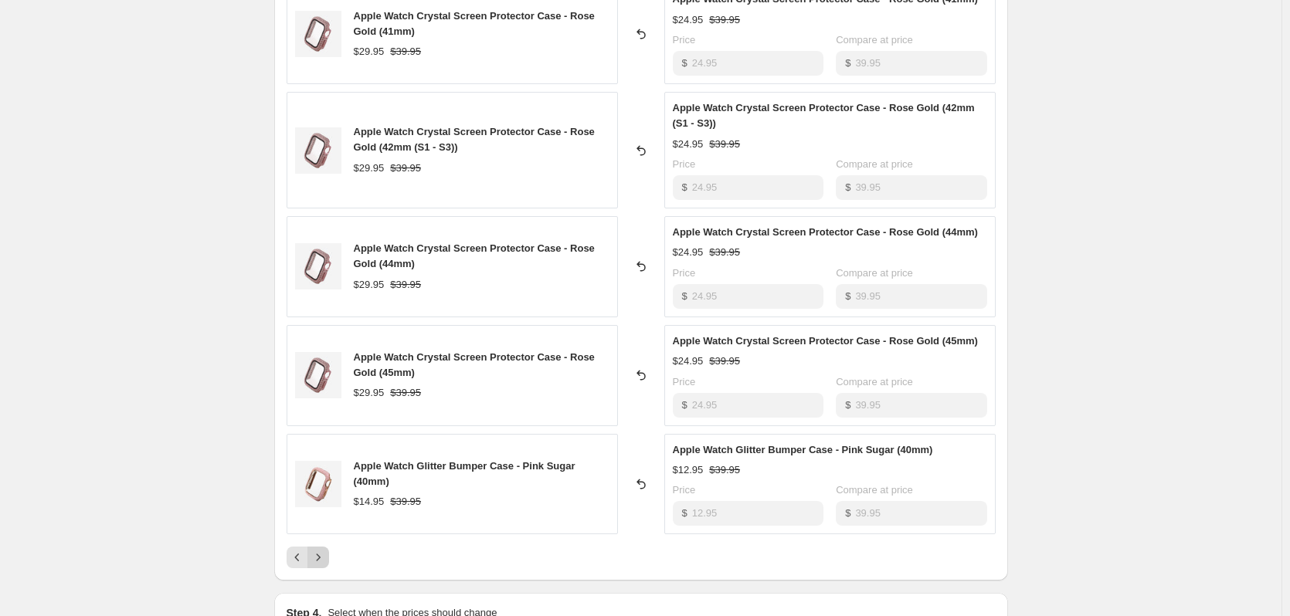
click at [325, 566] on button "Next" at bounding box center [318, 558] width 22 height 22
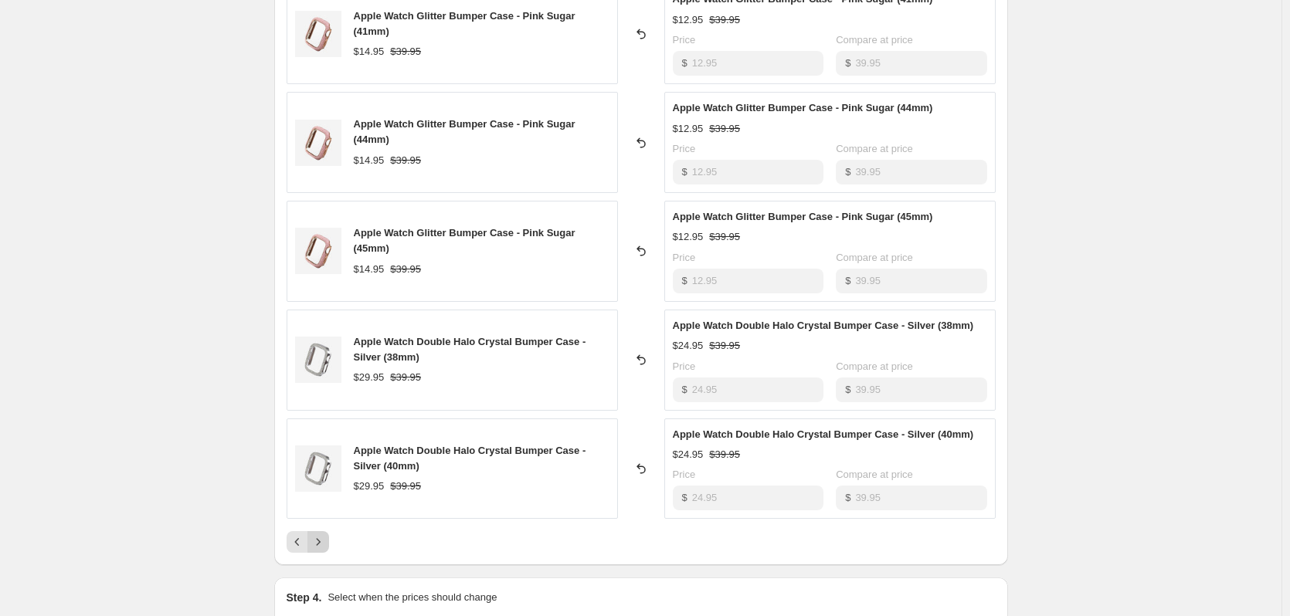
click at [326, 539] on icon "Next" at bounding box center [317, 541] width 15 height 15
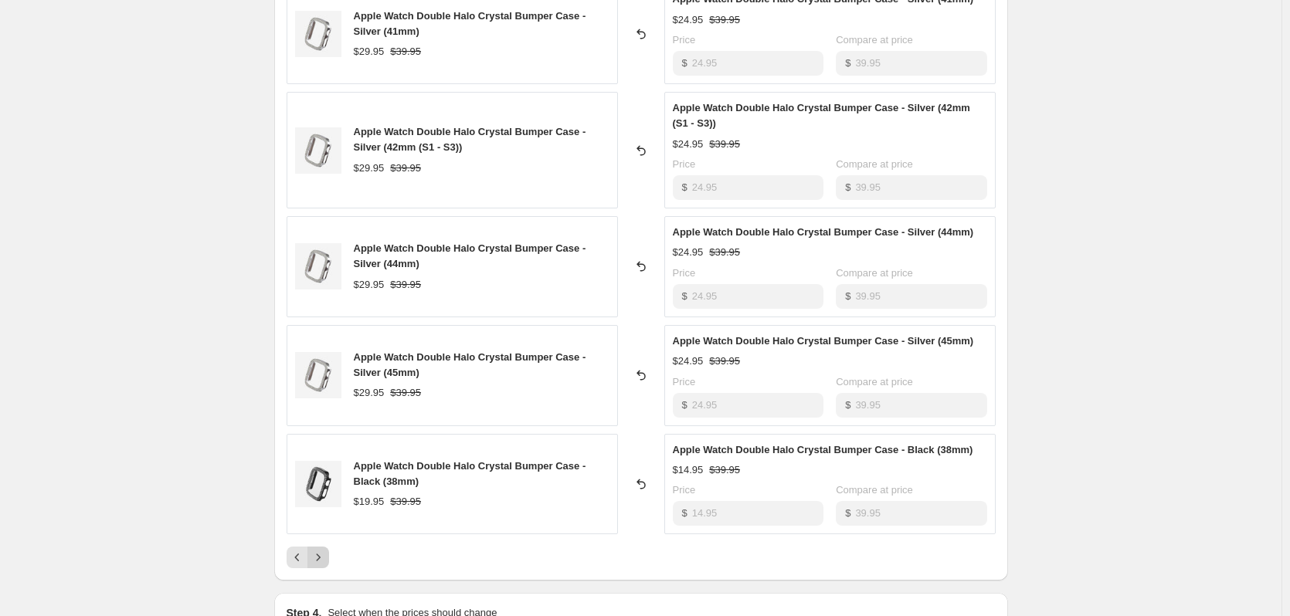
click at [327, 539] on div "Apple Watch Double Halo Crystal Bumper Case - Silver (41mm) $29.95 $39.95 Rever…" at bounding box center [640, 275] width 709 height 585
click at [322, 558] on icon "Next" at bounding box center [317, 557] width 15 height 15
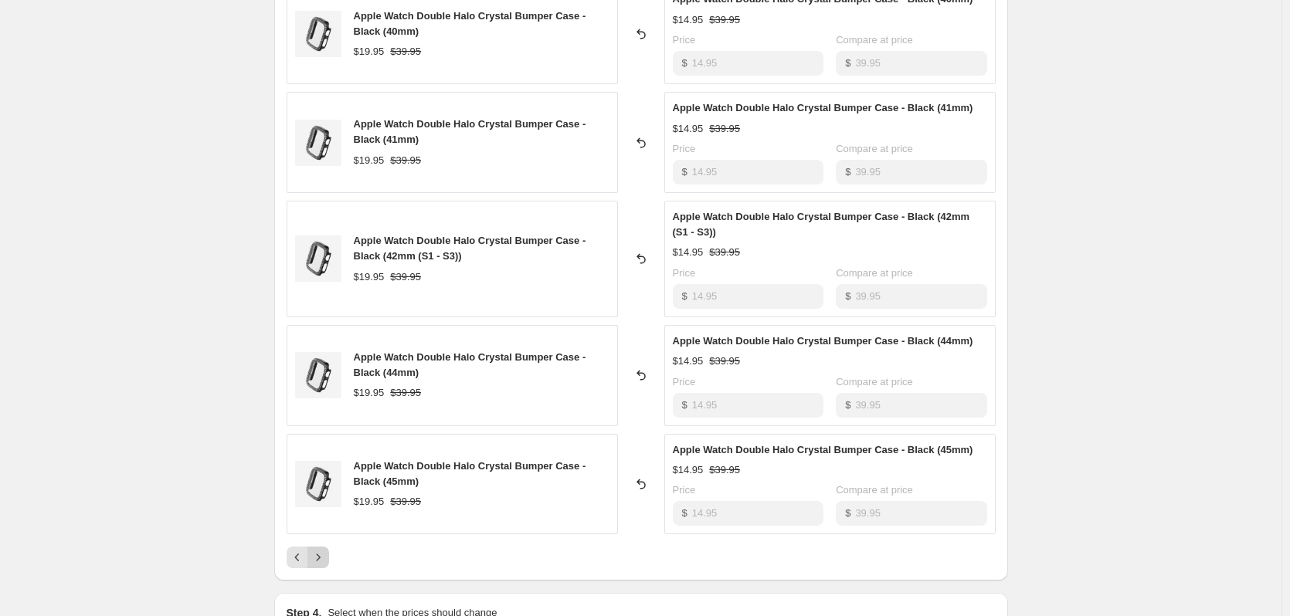
click at [322, 558] on icon "Next" at bounding box center [317, 557] width 15 height 15
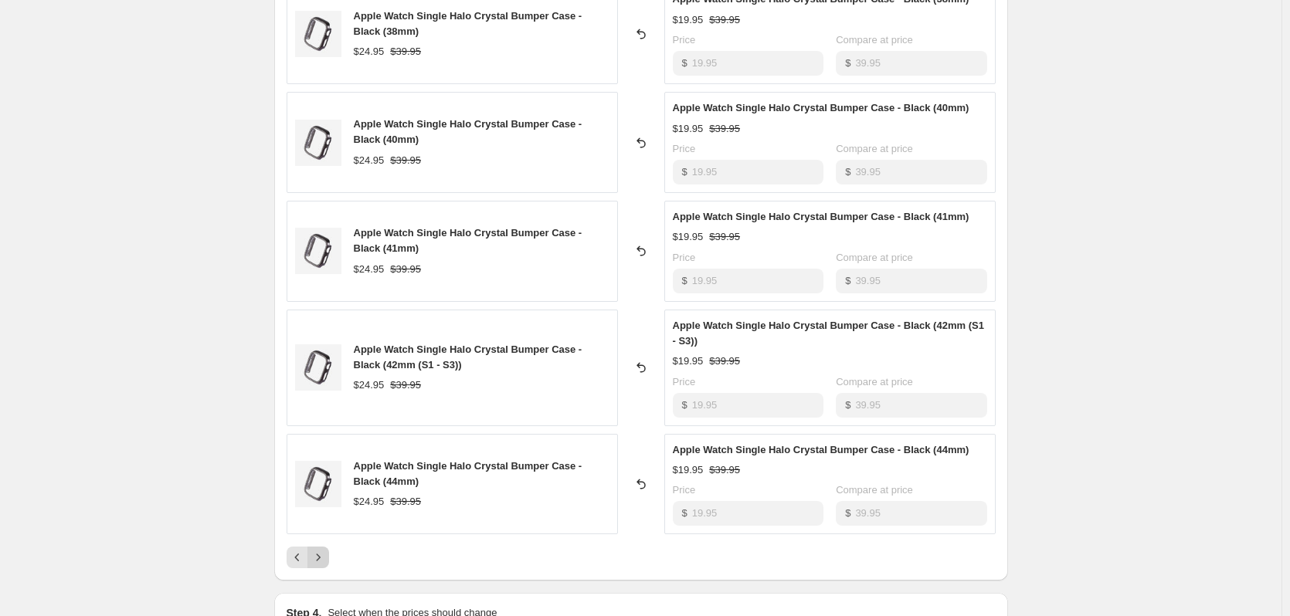
click at [322, 558] on icon "Next" at bounding box center [317, 557] width 15 height 15
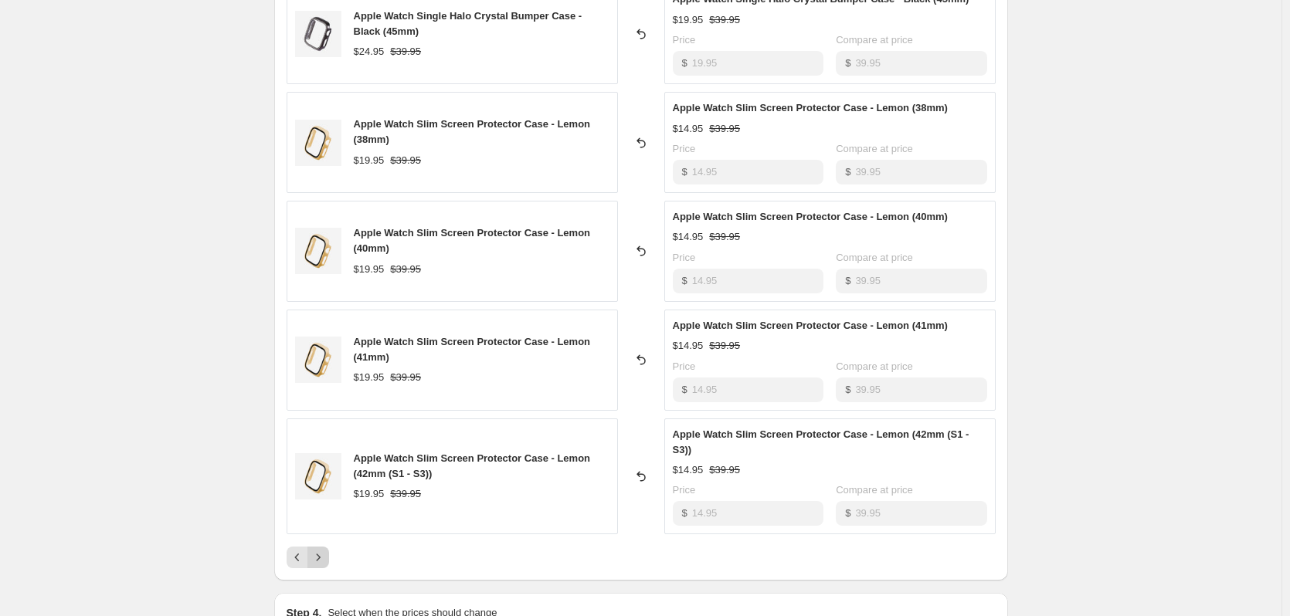
click at [324, 550] on icon "Next" at bounding box center [317, 557] width 15 height 15
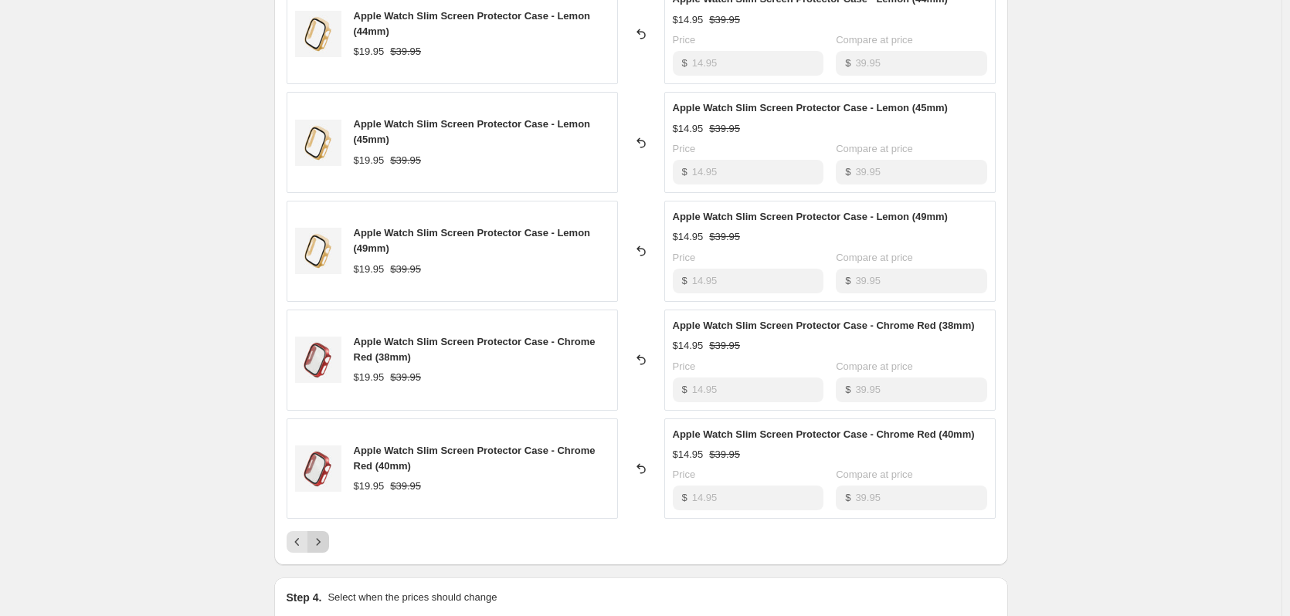
click at [324, 544] on icon "Next" at bounding box center [317, 541] width 15 height 15
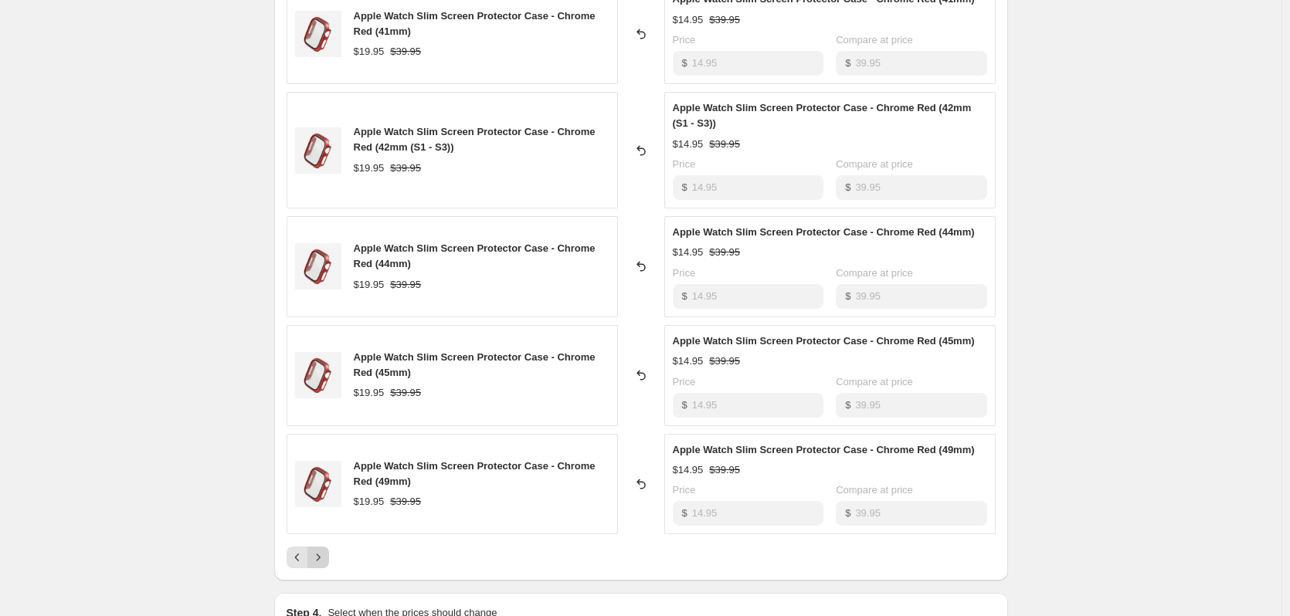
click at [324, 544] on div "Apple Watch Slim Screen Protector Case - Chrome Red (41mm) $19.95 $39.95 Revert…" at bounding box center [640, 275] width 709 height 585
click at [325, 551] on icon "Next" at bounding box center [317, 557] width 15 height 15
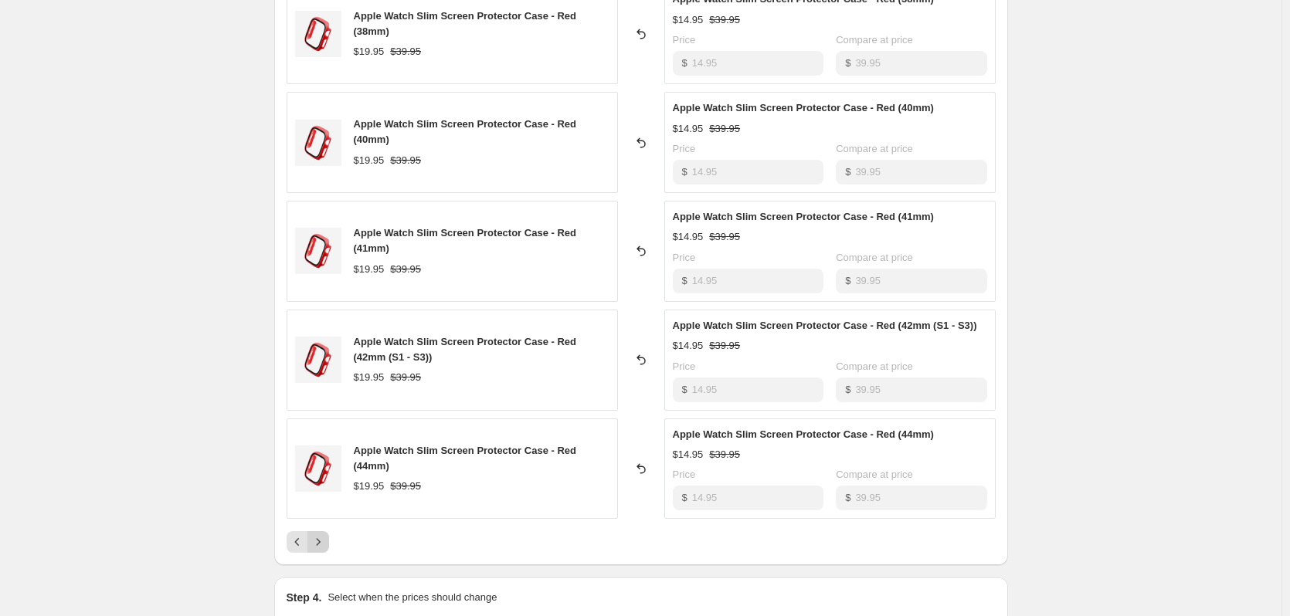
click at [325, 551] on button "Next" at bounding box center [318, 542] width 22 height 22
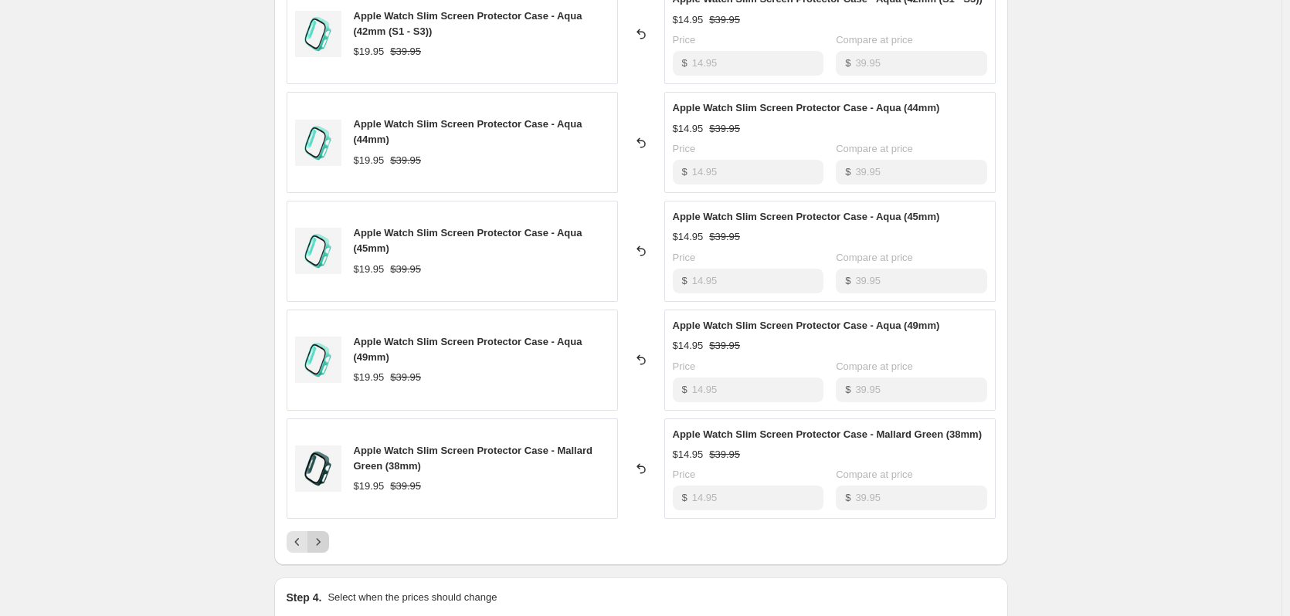
click at [325, 551] on button "Next" at bounding box center [318, 542] width 22 height 22
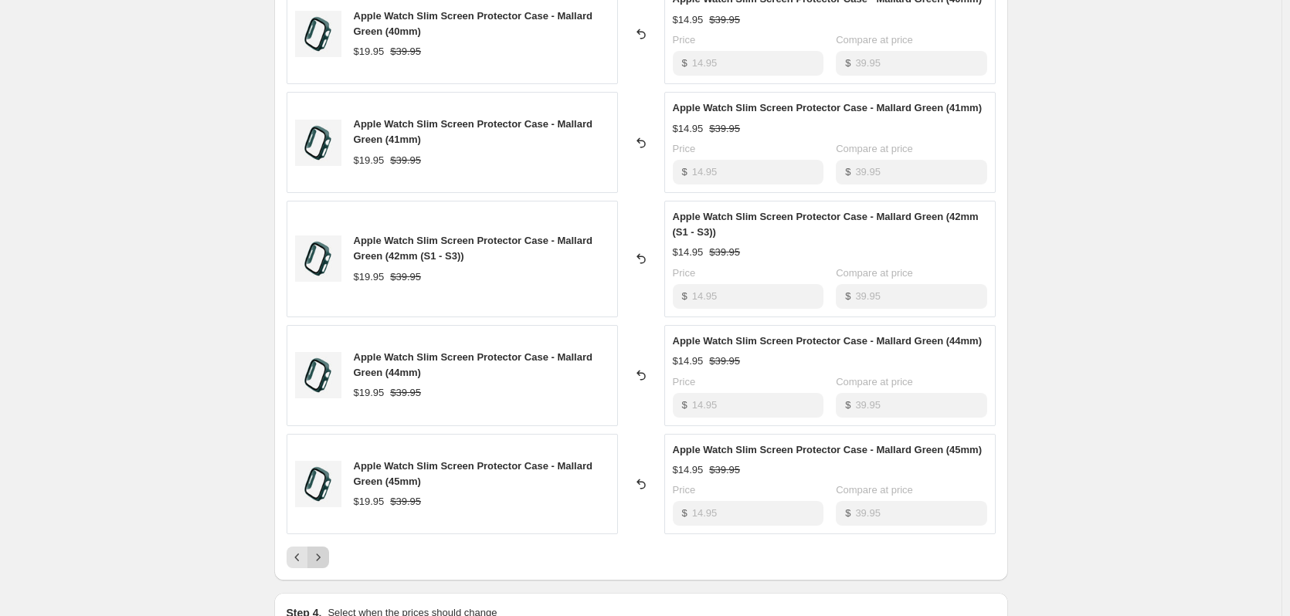
click at [325, 551] on icon "Next" at bounding box center [317, 557] width 15 height 15
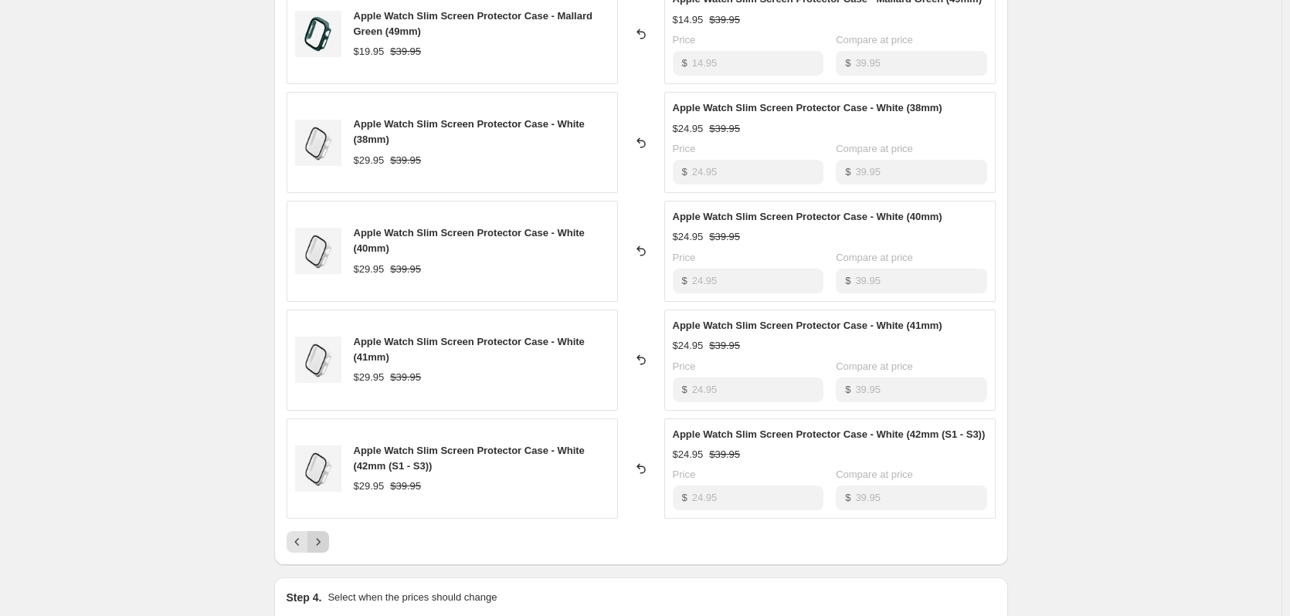
click at [325, 551] on button "Next" at bounding box center [318, 542] width 22 height 22
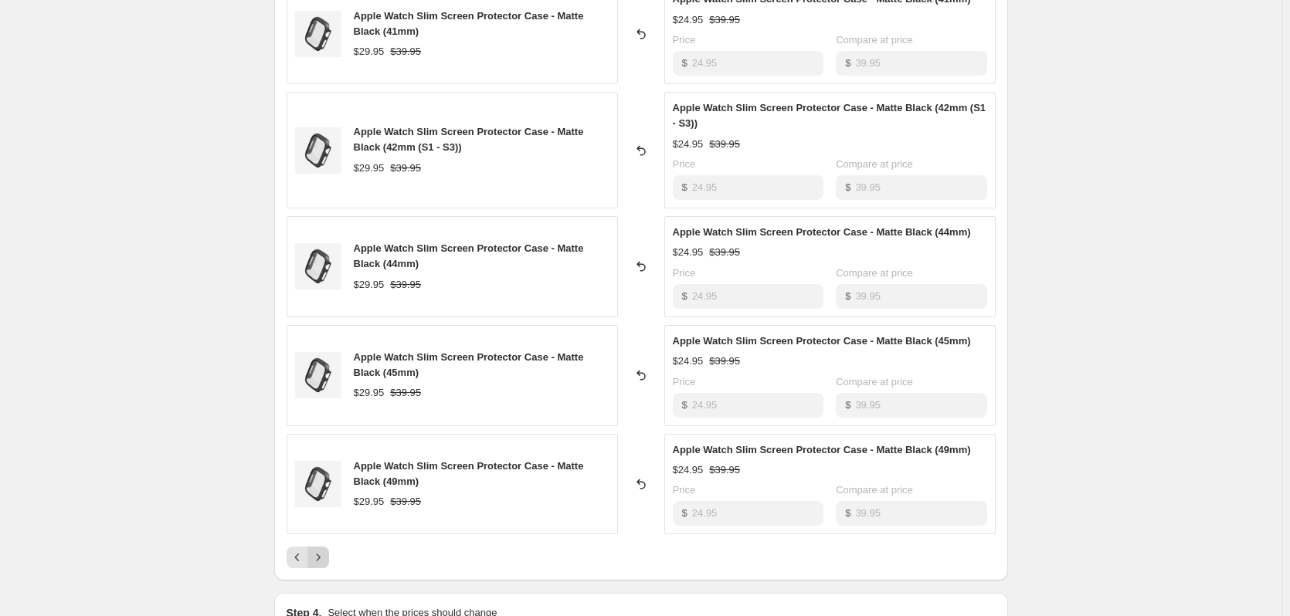
click at [325, 551] on icon "Next" at bounding box center [317, 557] width 15 height 15
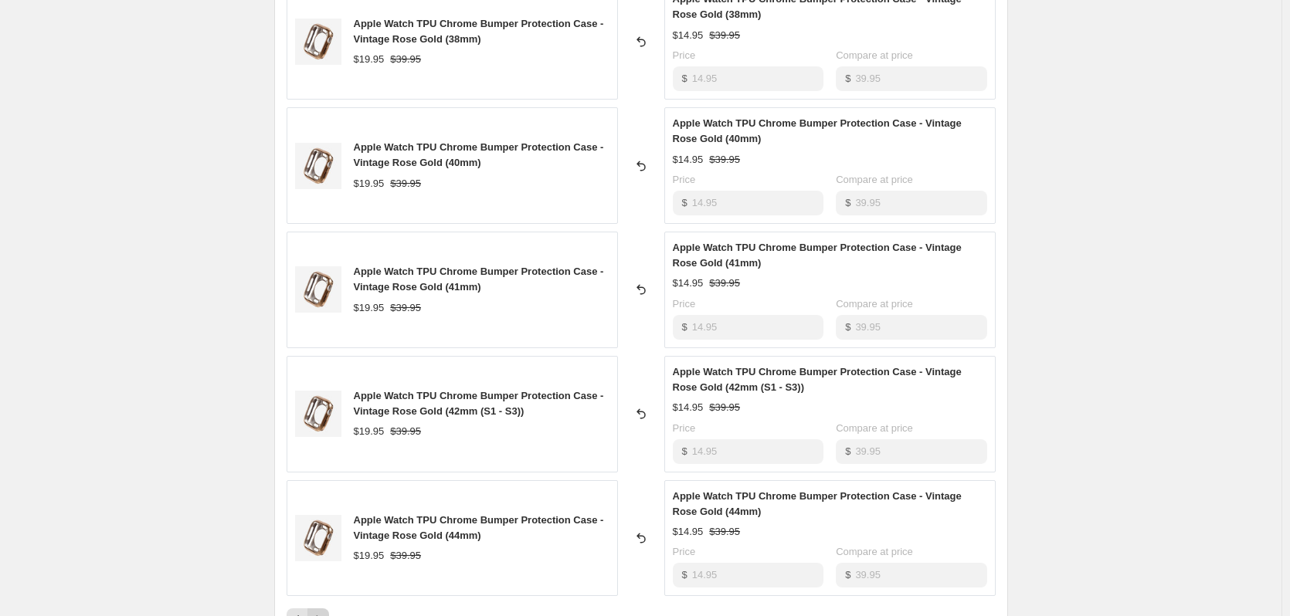
click at [329, 609] on button "Next" at bounding box center [318, 620] width 22 height 22
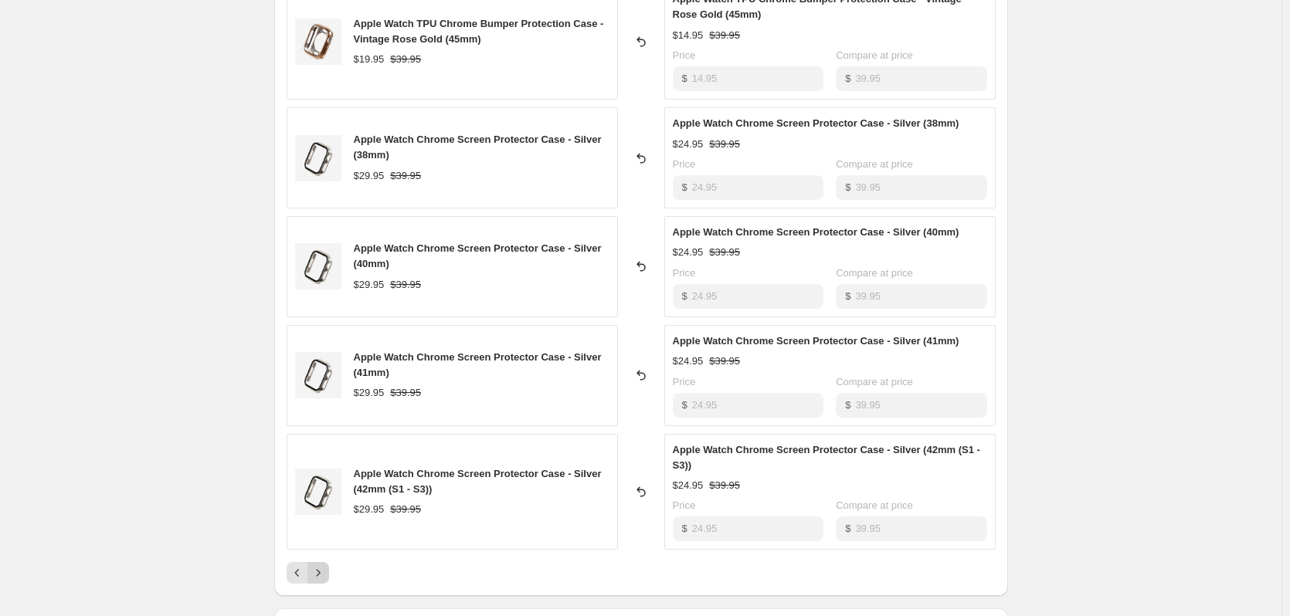
click at [329, 569] on button "Next" at bounding box center [318, 573] width 22 height 22
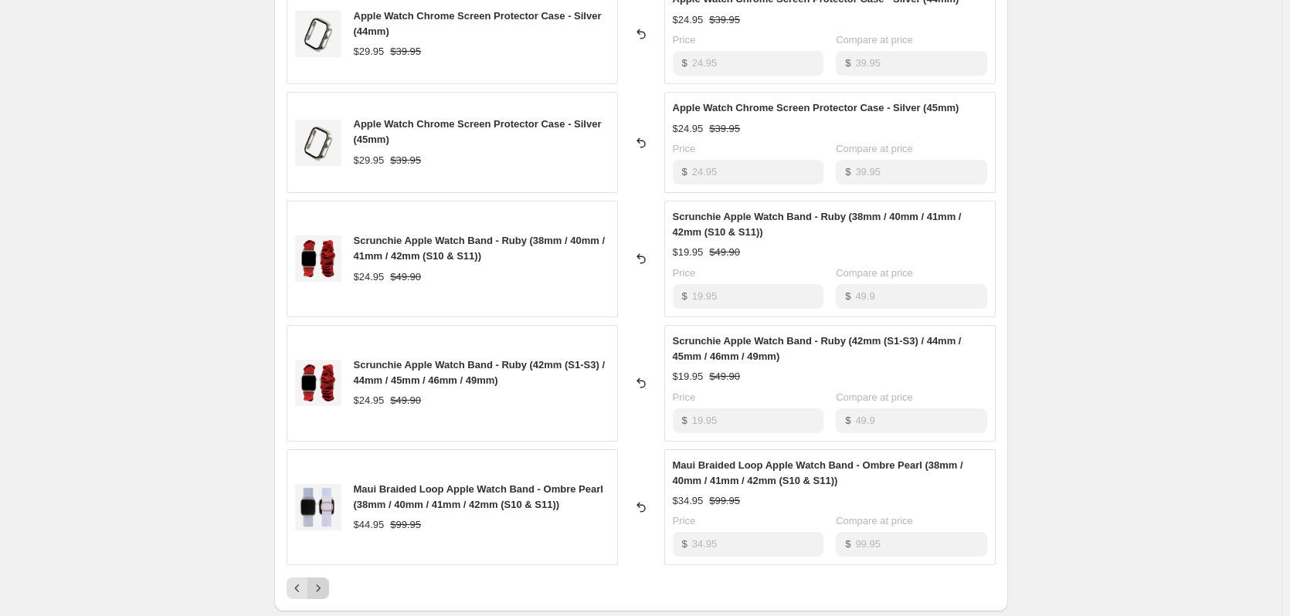
click at [324, 583] on icon "Next" at bounding box center [317, 588] width 15 height 15
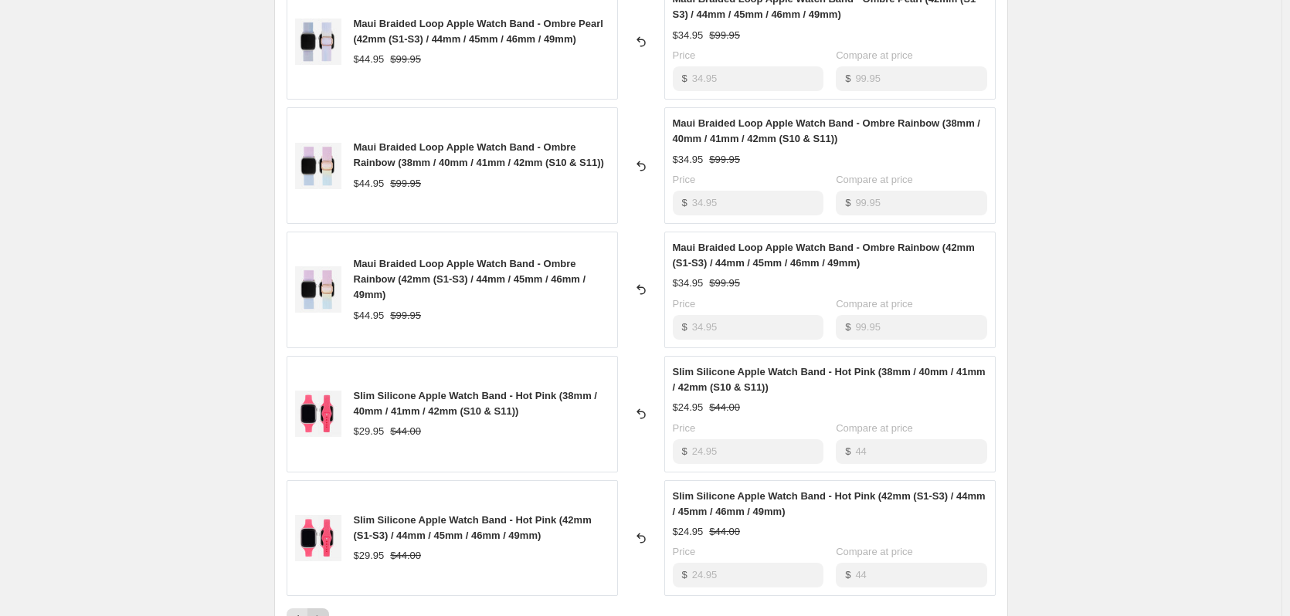
click at [325, 612] on icon "Next" at bounding box center [317, 619] width 15 height 15
